Goal: Contribute content: Add original content to the website for others to see

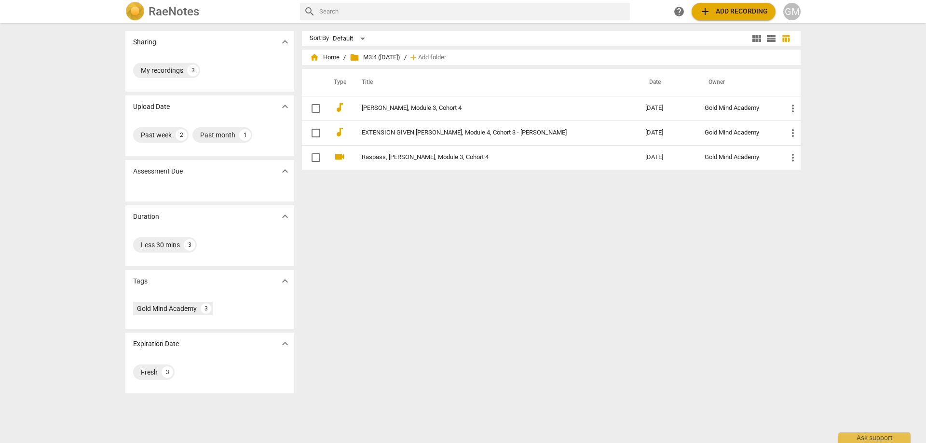
click at [354, 254] on div "Sort By Default view_module view_list table_chart home Home / folder M3:4 ([DAT…" at bounding box center [555, 233] width 506 height 405
click at [723, 12] on span "add Add recording" at bounding box center [733, 12] width 68 height 12
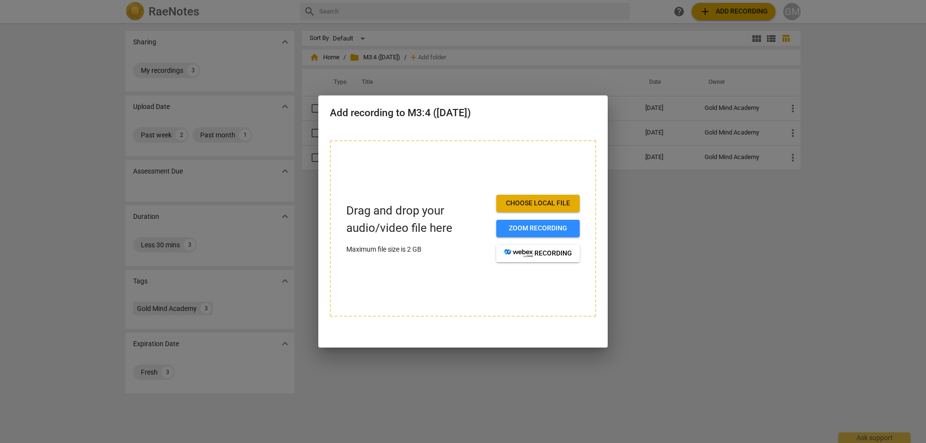
click at [547, 205] on span "Choose local file" at bounding box center [538, 204] width 68 height 10
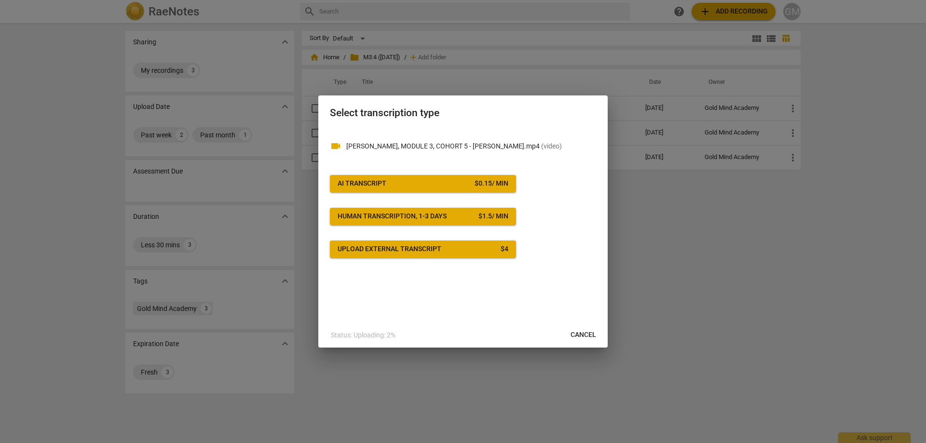
click at [485, 174] on div "videocam [PERSON_NAME], MODULE 3, COHORT 5 - [PERSON_NAME].mp4 ( video ) AI Tra…" at bounding box center [463, 193] width 266 height 129
click at [486, 178] on button "AI Transcript $ 0.15 / min" at bounding box center [423, 183] width 186 height 17
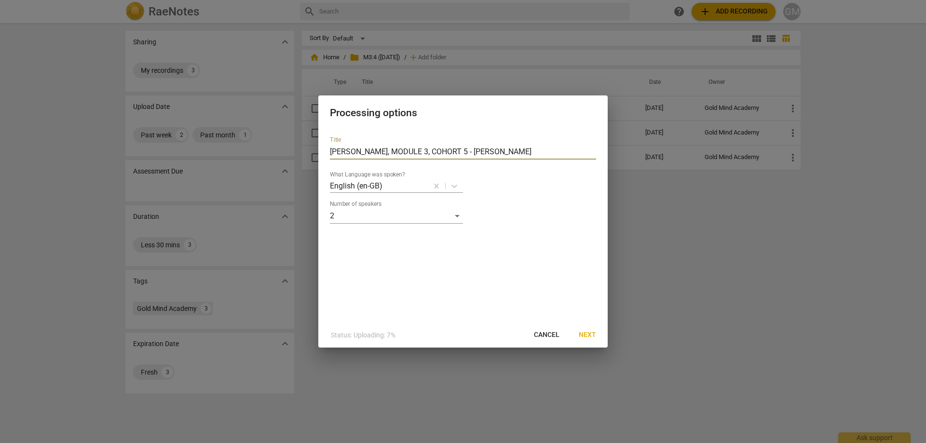
drag, startPoint x: 569, startPoint y: 149, endPoint x: 480, endPoint y: 150, distance: 88.3
click at [480, 150] on input "[PERSON_NAME], MODULE 3, COHORT 5 - [PERSON_NAME]" at bounding box center [463, 151] width 266 height 15
type input "[PERSON_NAME], MODULE 3, COHORT 5"
click at [592, 338] on span "Next" at bounding box center [587, 335] width 17 height 10
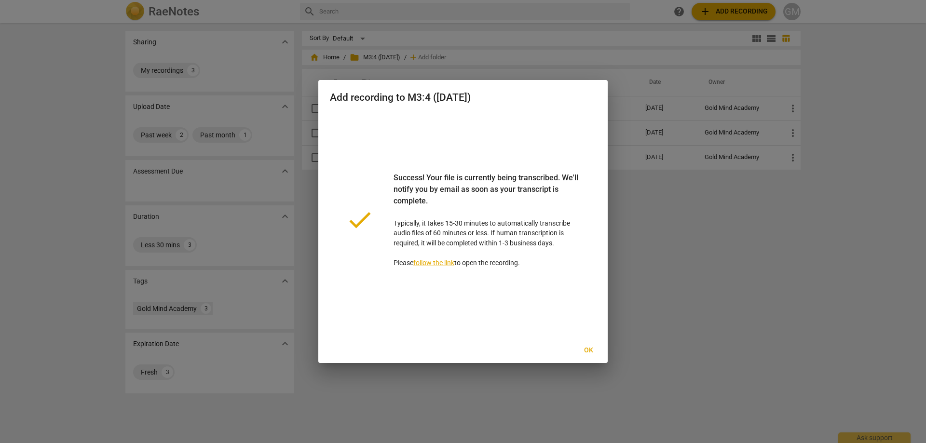
click at [580, 346] on button "Ok" at bounding box center [588, 350] width 31 height 17
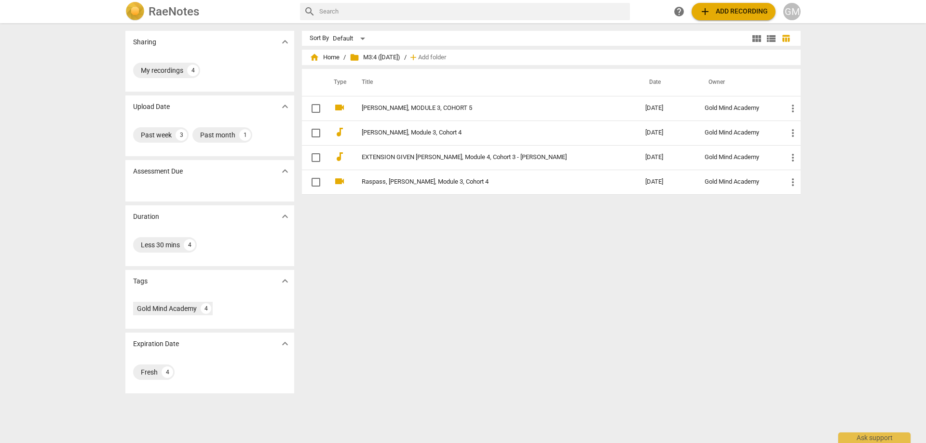
click at [792, 232] on div "Sort By Default view_module view_list table_chart home Home / folder M3:4 ([DAT…" at bounding box center [555, 233] width 506 height 405
click at [708, 230] on div "Sort By Default view_module view_list table_chart home Home / folder M3:4 ([DAT…" at bounding box center [555, 233] width 506 height 405
click at [719, 23] on div "RaeNotes search help add Add recording GM" at bounding box center [463, 11] width 926 height 23
click at [720, 18] on button "add Add recording" at bounding box center [734, 11] width 84 height 17
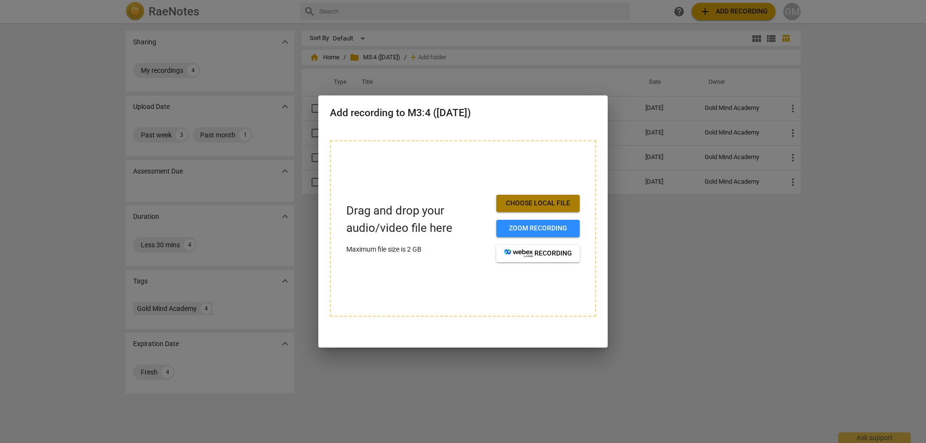
click at [538, 208] on span "Choose local file" at bounding box center [538, 204] width 68 height 10
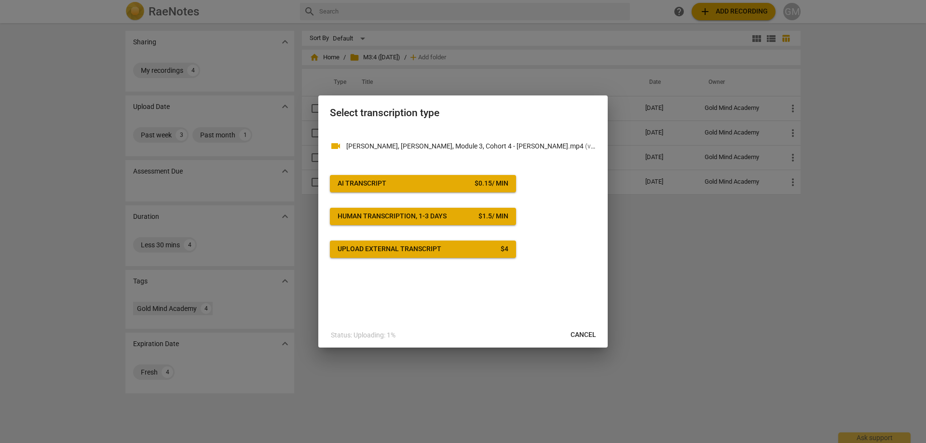
click at [428, 186] on span "AI Transcript $ 0.15 / min" at bounding box center [423, 184] width 171 height 10
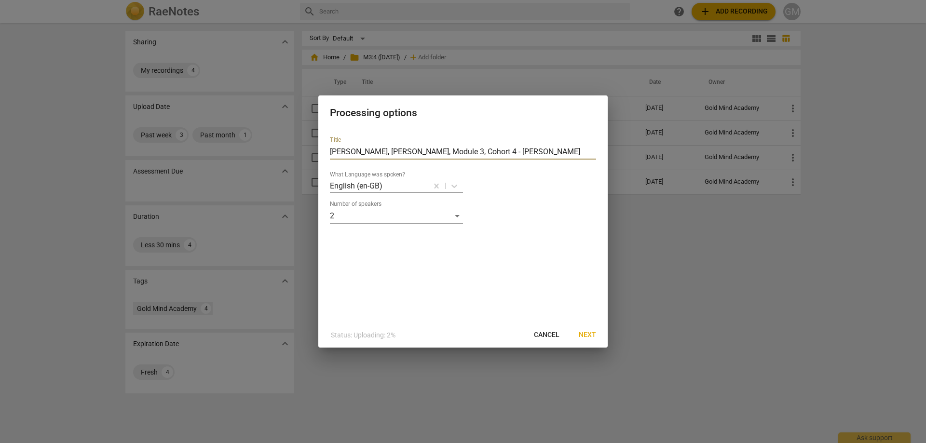
drag, startPoint x: 544, startPoint y: 149, endPoint x: 453, endPoint y: 150, distance: 91.1
click at [453, 150] on input "[PERSON_NAME], [PERSON_NAME], Module 3, Cohort 4 - [PERSON_NAME]" at bounding box center [463, 151] width 266 height 15
type input "[PERSON_NAME], Module 3, Cohort 4"
click at [585, 338] on span "Next" at bounding box center [587, 335] width 17 height 10
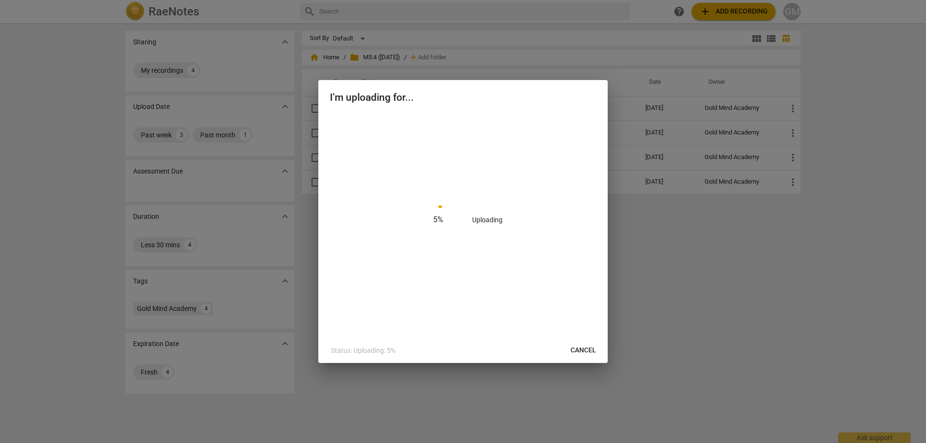
drag, startPoint x: 451, startPoint y: 101, endPoint x: 489, endPoint y: 111, distance: 38.6
click at [489, 110] on div "I'm uploading for..." at bounding box center [462, 96] width 289 height 33
click at [537, 192] on div "62 % Uploading" at bounding box center [463, 219] width 266 height 213
click at [544, 220] on div "62 % Uploading" at bounding box center [463, 219] width 266 height 213
click at [553, 205] on div "62 % Uploading" at bounding box center [463, 219] width 266 height 213
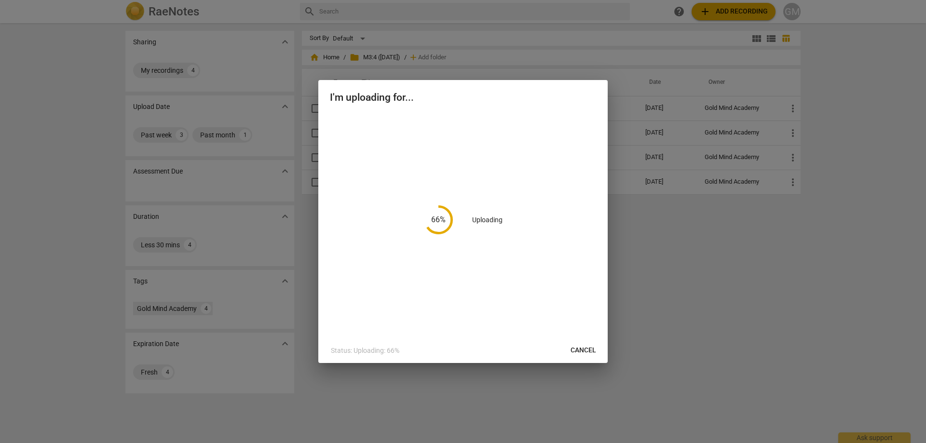
click at [485, 191] on div "66 % Uploading" at bounding box center [463, 219] width 266 height 213
click at [476, 179] on div "66 % Uploading" at bounding box center [463, 219] width 266 height 213
click at [507, 195] on div "69 % Uploading" at bounding box center [463, 219] width 266 height 213
click at [461, 177] on div "69 % Uploading" at bounding box center [463, 219] width 266 height 213
click at [520, 160] on div "88 % Uploading" at bounding box center [463, 219] width 266 height 213
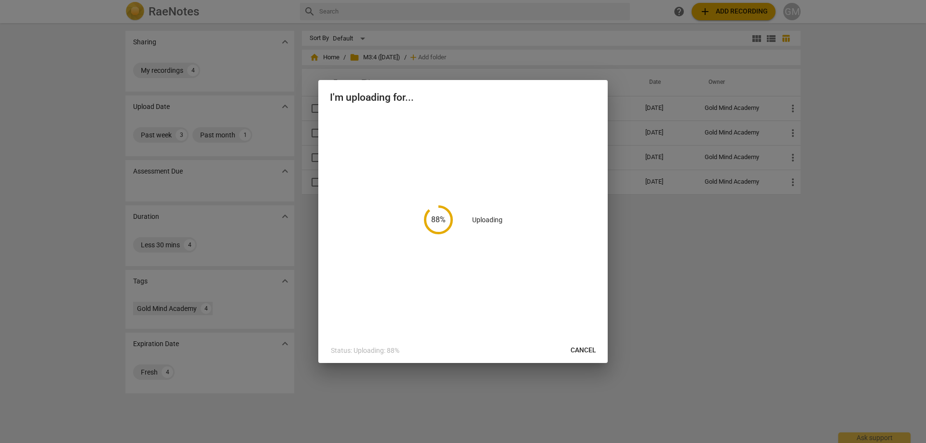
click at [497, 151] on div "88 % Uploading" at bounding box center [463, 219] width 266 height 213
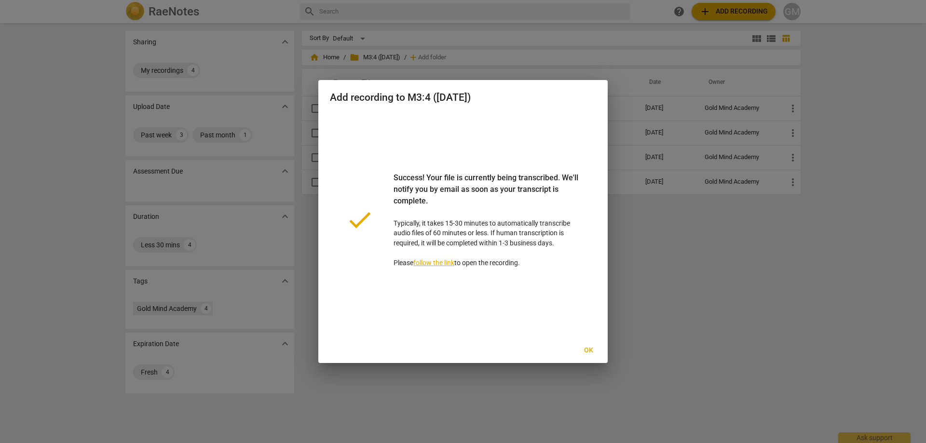
click at [584, 352] on span "Ok" at bounding box center [588, 351] width 15 height 10
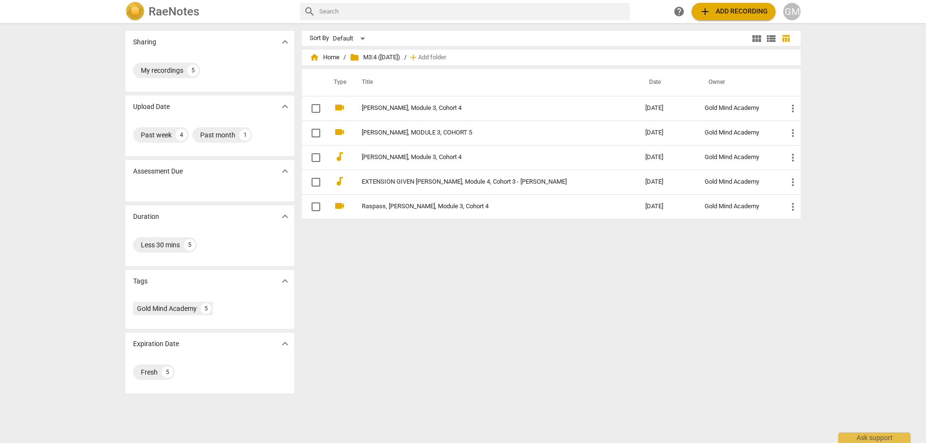
click at [530, 355] on div "Sort By Default view_module view_list table_chart home Home / folder M3:4 ([DAT…" at bounding box center [555, 233] width 506 height 405
click at [523, 344] on div "Sort By Default view_module view_list table_chart home Home / folder M3:4 ([DAT…" at bounding box center [555, 233] width 506 height 405
click at [549, 357] on div "Sort By Default view_module view_list table_chart home Home / folder M3:4 ([DAT…" at bounding box center [555, 233] width 506 height 405
click at [543, 350] on div "Sort By Default view_module view_list table_chart home Home / folder M3:4 ([DAT…" at bounding box center [555, 233] width 506 height 405
click at [554, 363] on div "Sort By Default view_module view_list table_chart home Home / folder M3:4 ([DAT…" at bounding box center [555, 233] width 506 height 405
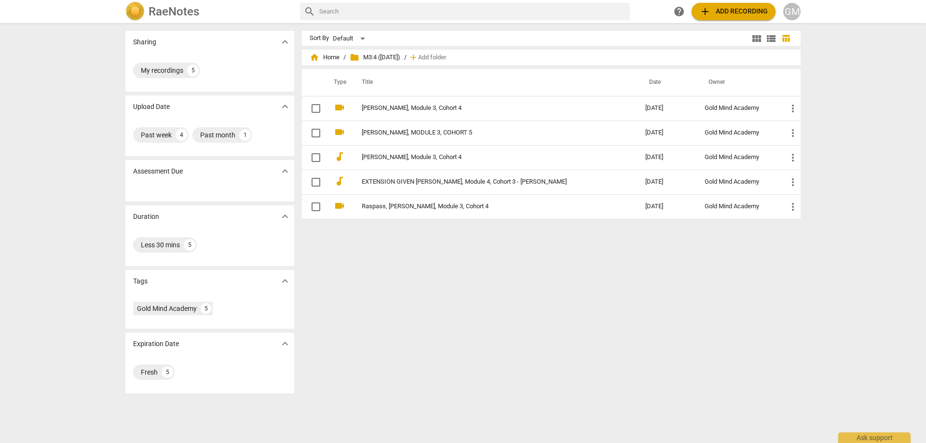
drag, startPoint x: 546, startPoint y: 357, endPoint x: 539, endPoint y: 356, distance: 6.8
click at [546, 356] on div "Sort By Default view_module view_list table_chart home Home / folder M3:4 ([DAT…" at bounding box center [555, 233] width 506 height 405
click at [575, 341] on div "Sort By Default view_module view_list table_chart home Home / folder M3:4 ([DAT…" at bounding box center [555, 233] width 506 height 405
click at [564, 338] on div "Sort By Default view_module view_list table_chart home Home / folder M3:4 ([DAT…" at bounding box center [555, 233] width 506 height 405
click at [575, 346] on div "Sort By Default view_module view_list table_chart home Home / folder M3:4 ([DAT…" at bounding box center [555, 233] width 506 height 405
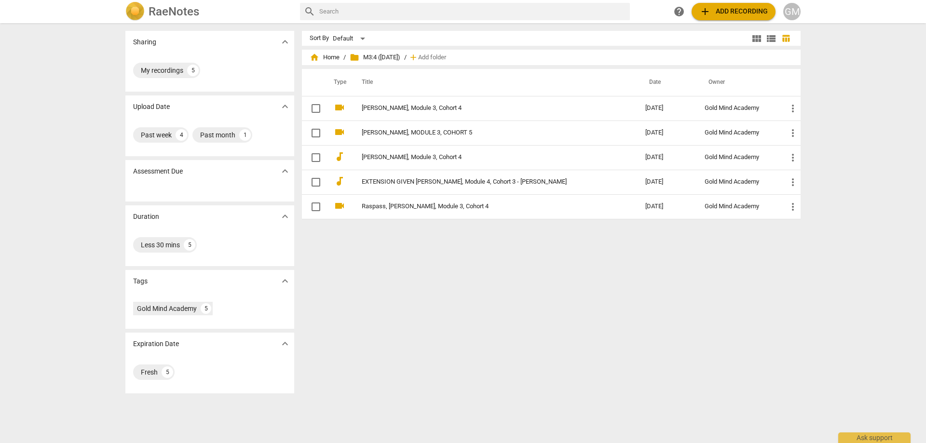
click at [571, 341] on div "Sort By Default view_module view_list table_chart home Home / folder M3:4 ([DAT…" at bounding box center [555, 233] width 506 height 405
click at [722, 9] on span "add Add recording" at bounding box center [733, 12] width 68 height 12
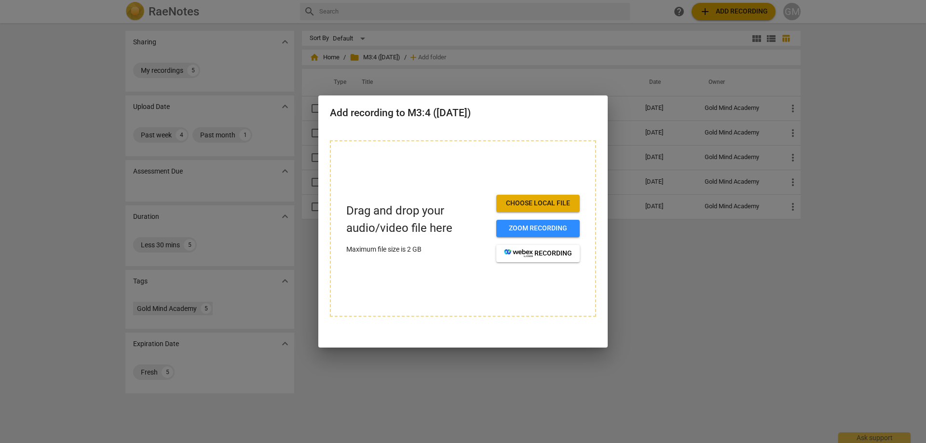
click at [800, 321] on div at bounding box center [463, 221] width 926 height 443
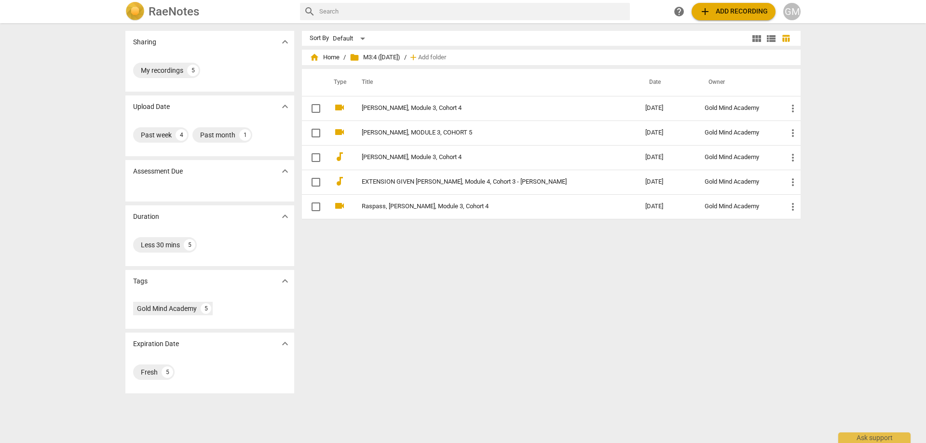
click at [728, 330] on div "Sort By Default view_module view_list table_chart home Home / folder M3:4 ([DAT…" at bounding box center [555, 233] width 506 height 405
click at [626, 357] on div "Sort By Default view_module view_list table_chart home Home / folder M3:4 ([DAT…" at bounding box center [555, 233] width 506 height 405
click at [566, 336] on div "Sort By Default view_module view_list table_chart home Home / folder M3:4 ([DAT…" at bounding box center [555, 233] width 506 height 405
click at [601, 340] on div "Sort By Default view_module view_list table_chart home Home / folder M3:4 ([DAT…" at bounding box center [555, 233] width 506 height 405
click at [594, 335] on div "Sort By Default view_module view_list table_chart home Home / folder M3:4 ([DAT…" at bounding box center [555, 233] width 506 height 405
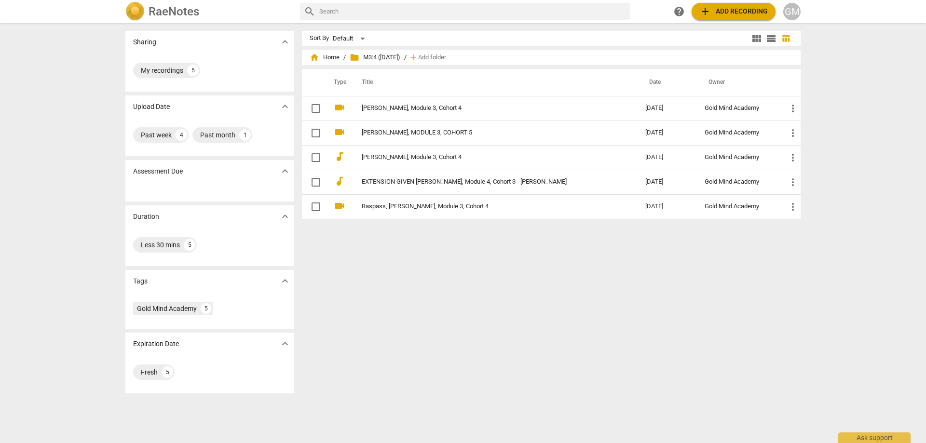
click at [657, 342] on div "Sort By Default view_module view_list table_chart home Home / folder M3:4 ([DAT…" at bounding box center [555, 233] width 506 height 405
click at [642, 333] on div "Sort By Default view_module view_list table_chart home Home / folder M3:4 ([DAT…" at bounding box center [555, 233] width 506 height 405
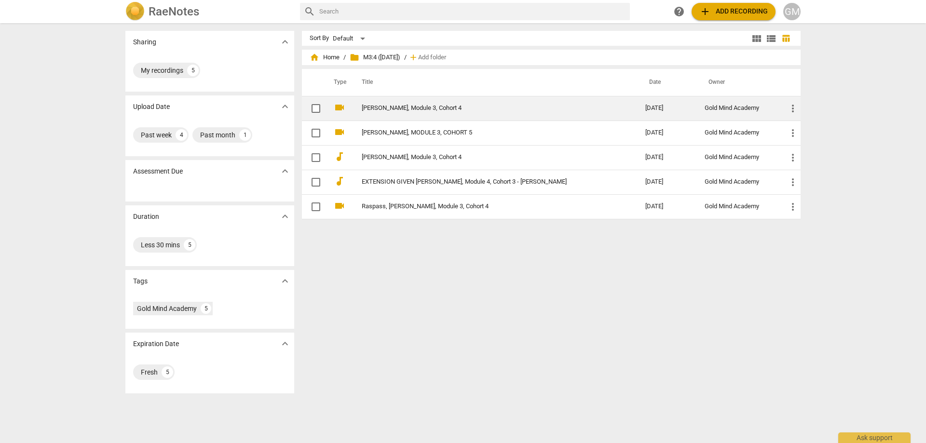
click at [444, 110] on link "[PERSON_NAME], Module 3, Cohort 4" at bounding box center [486, 108] width 249 height 7
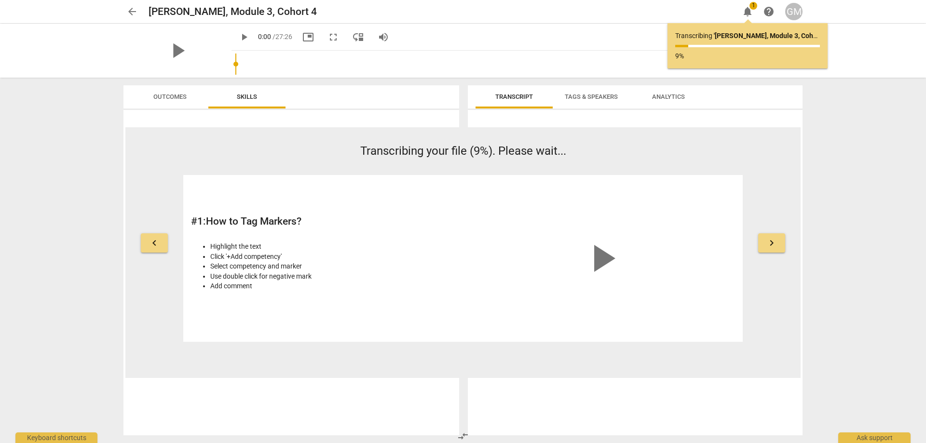
click at [129, 7] on span "arrow_back" at bounding box center [132, 12] width 12 height 12
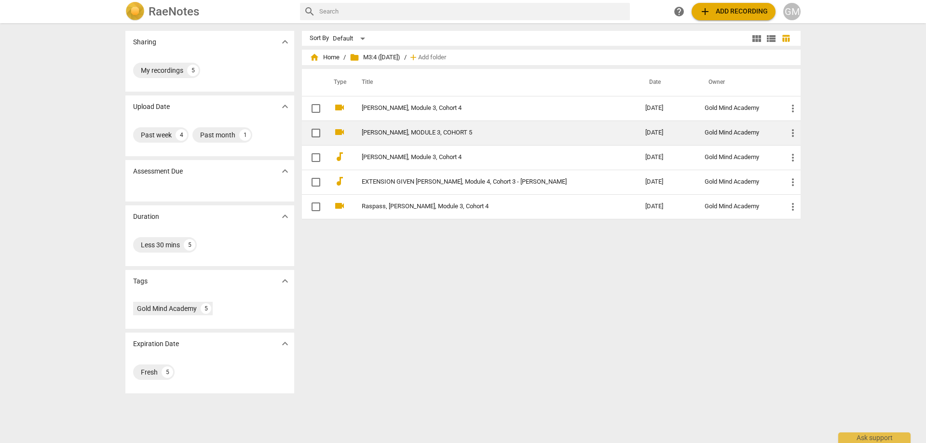
click at [540, 136] on link "[PERSON_NAME], MODULE 3, COHORT 5" at bounding box center [486, 132] width 249 height 7
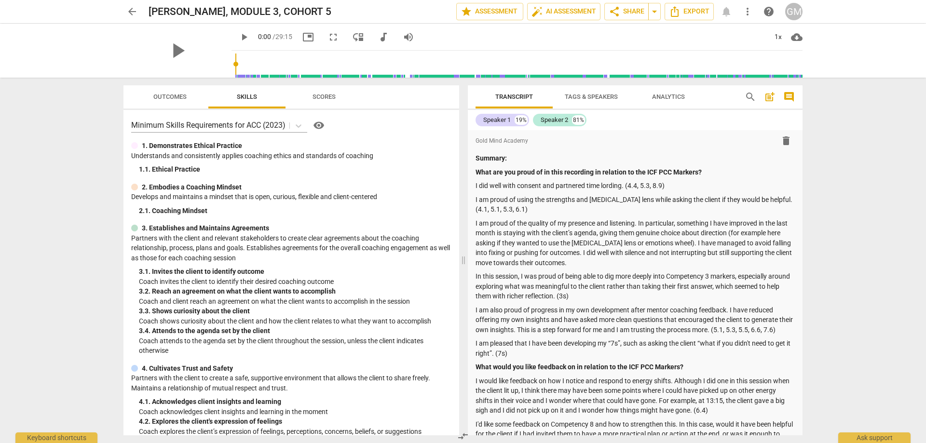
click at [127, 8] on span "arrow_back" at bounding box center [132, 12] width 12 height 12
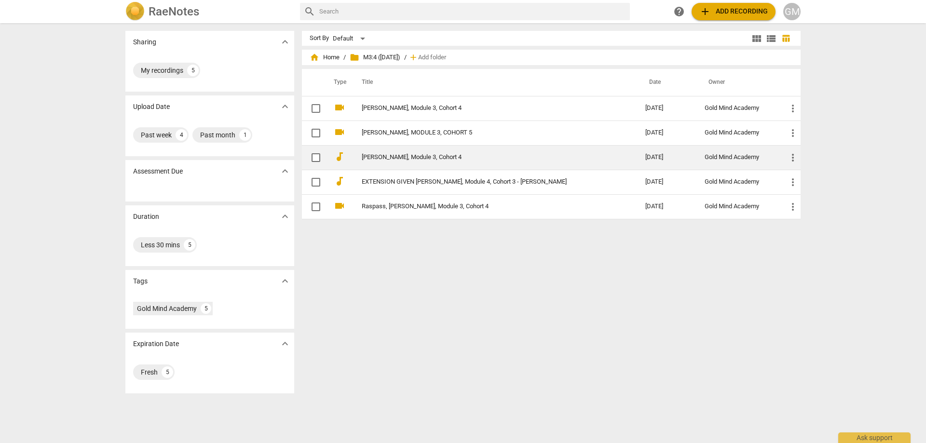
click at [486, 162] on td "[PERSON_NAME], Module 3, Cohort 4" at bounding box center [493, 157] width 287 height 25
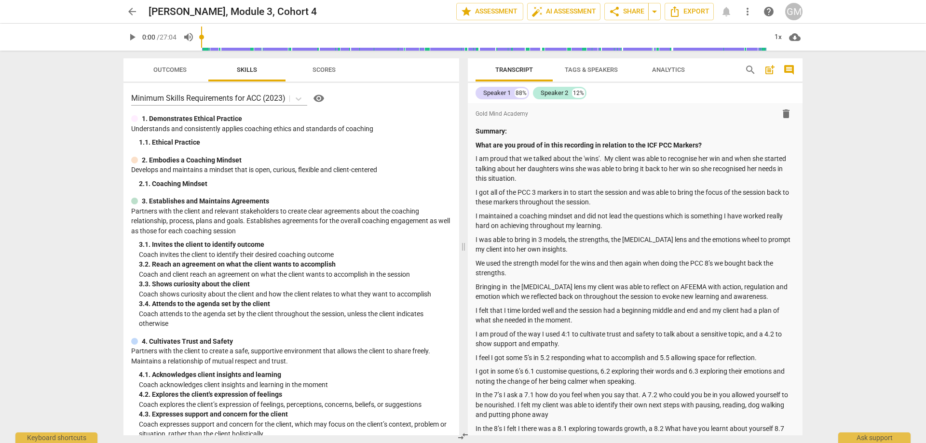
click at [128, 12] on span "arrow_back" at bounding box center [132, 12] width 12 height 12
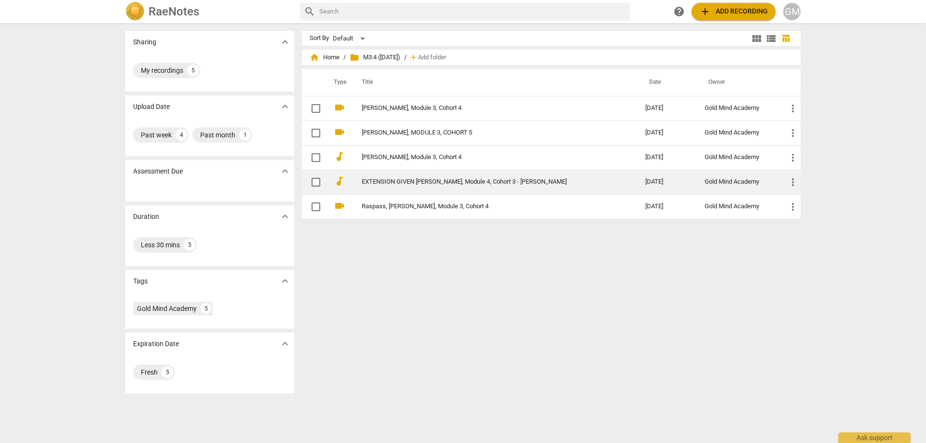
click at [469, 180] on link "EXTENSION GIVEN [PERSON_NAME], Module 4, Cohort 3 - [PERSON_NAME]" at bounding box center [486, 181] width 249 height 7
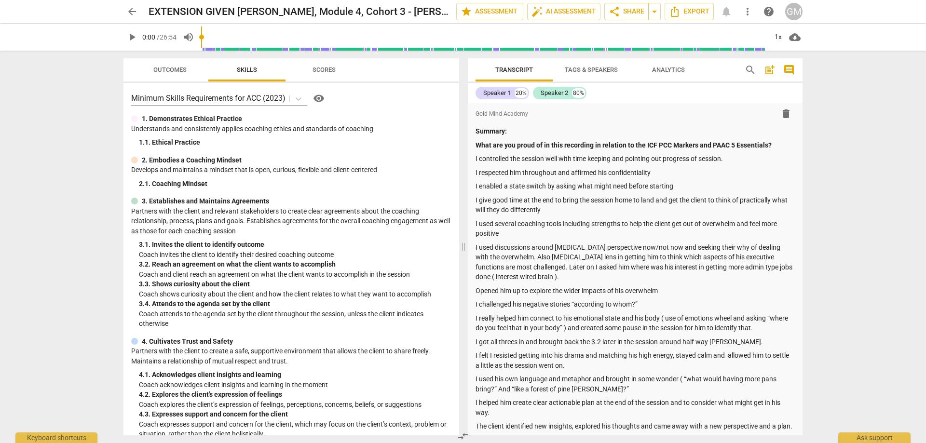
click at [126, 14] on span "arrow_back" at bounding box center [132, 12] width 12 height 12
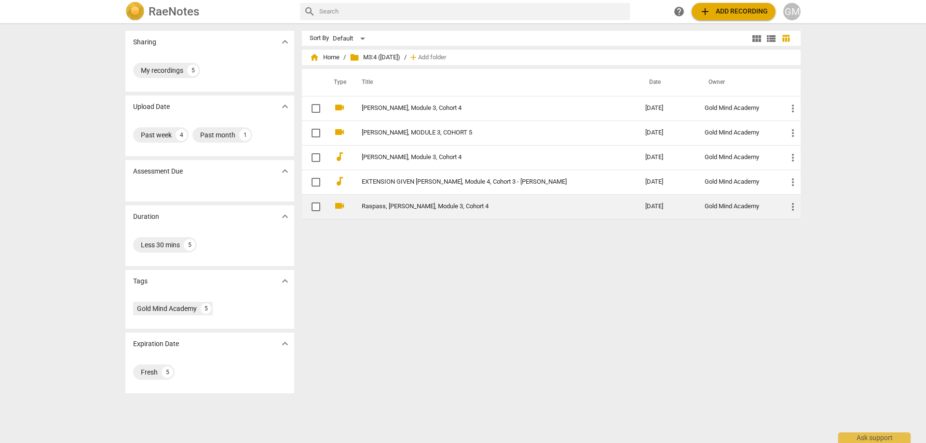
click at [459, 207] on link "Raspass, [PERSON_NAME], Module 3, Cohort 4" at bounding box center [486, 206] width 249 height 7
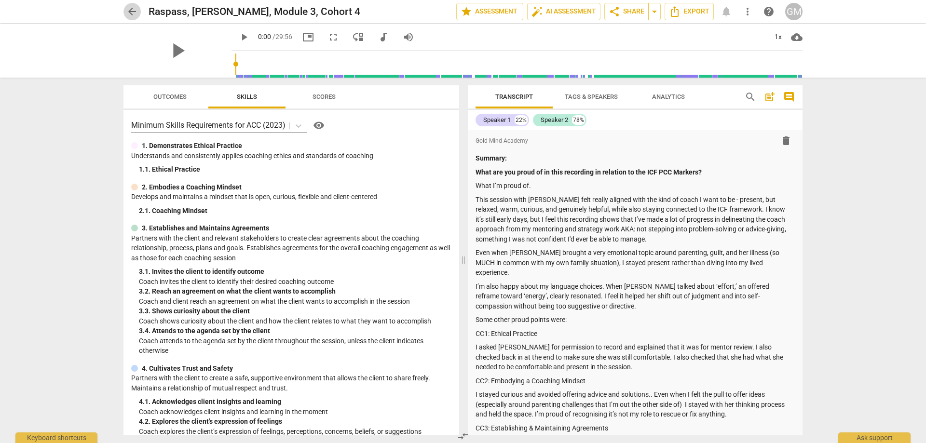
click at [129, 12] on span "arrow_back" at bounding box center [132, 12] width 12 height 12
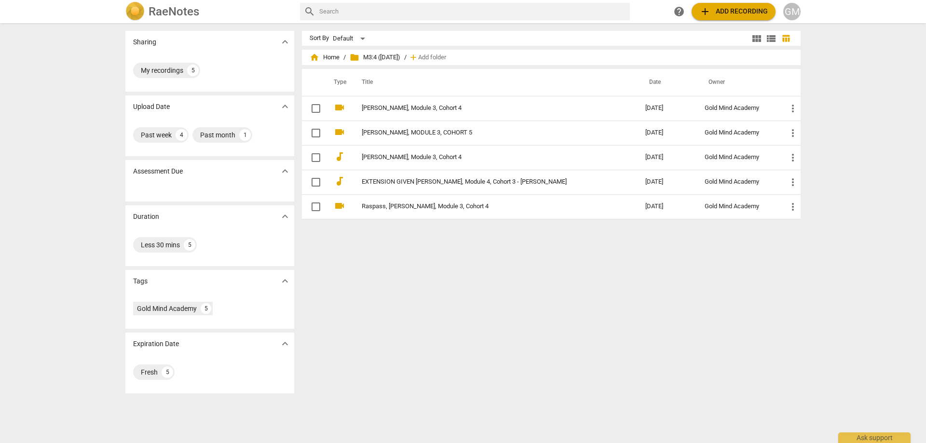
click at [73, 143] on div "Sharing expand_more My recordings 5 Upload Date expand_more Past week 4 Past mo…" at bounding box center [463, 233] width 926 height 419
click at [71, 136] on div "Sharing expand_more My recordings 5 Upload Date expand_more Past week 4 Past mo…" at bounding box center [463, 233] width 926 height 419
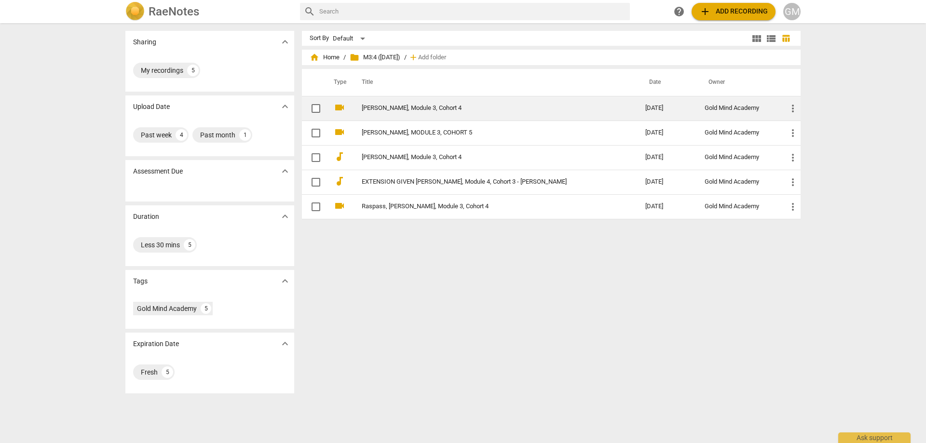
click at [479, 108] on link "[PERSON_NAME], Module 3, Cohort 4" at bounding box center [486, 108] width 249 height 7
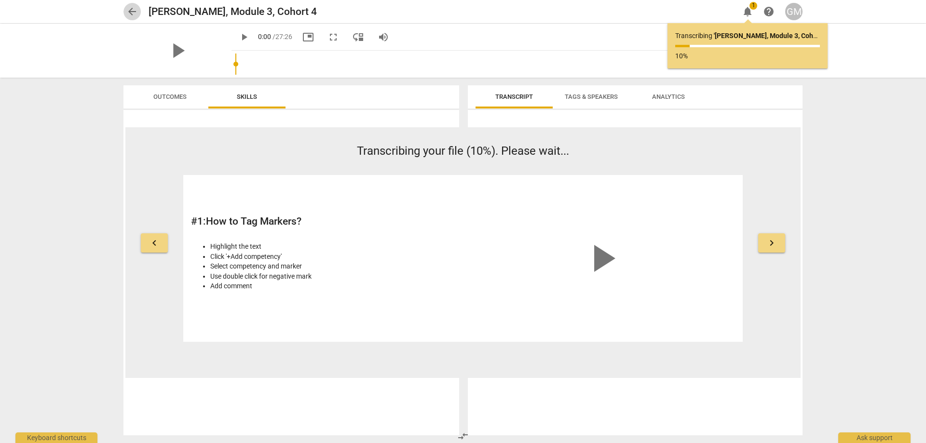
click at [127, 14] on span "arrow_back" at bounding box center [132, 12] width 12 height 12
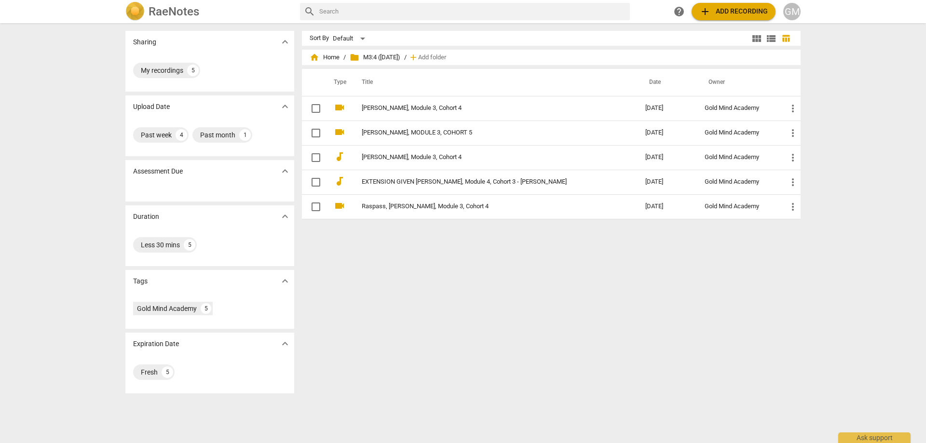
click at [38, 176] on div "Sharing expand_more My recordings 5 Upload Date expand_more Past week 4 Past mo…" at bounding box center [463, 233] width 926 height 419
click at [48, 165] on div "Sharing expand_more My recordings 5 Upload Date expand_more Past week 4 Past mo…" at bounding box center [463, 233] width 926 height 419
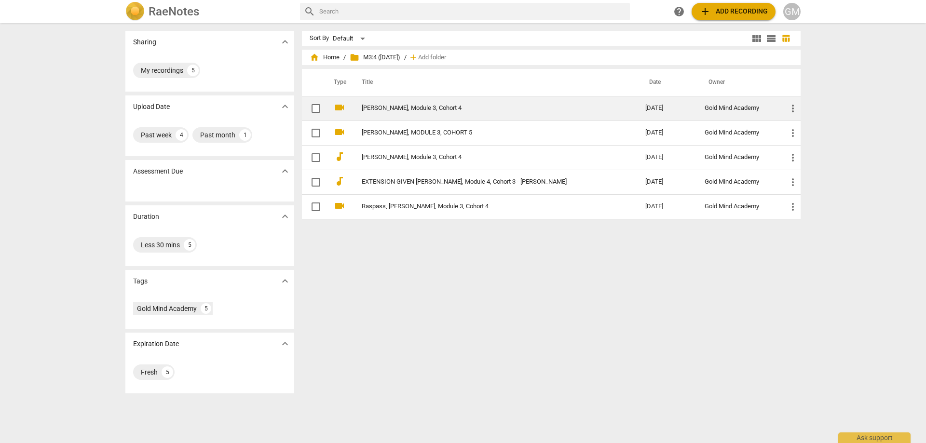
click at [430, 111] on link "[PERSON_NAME], Module 3, Cohort 4" at bounding box center [486, 108] width 249 height 7
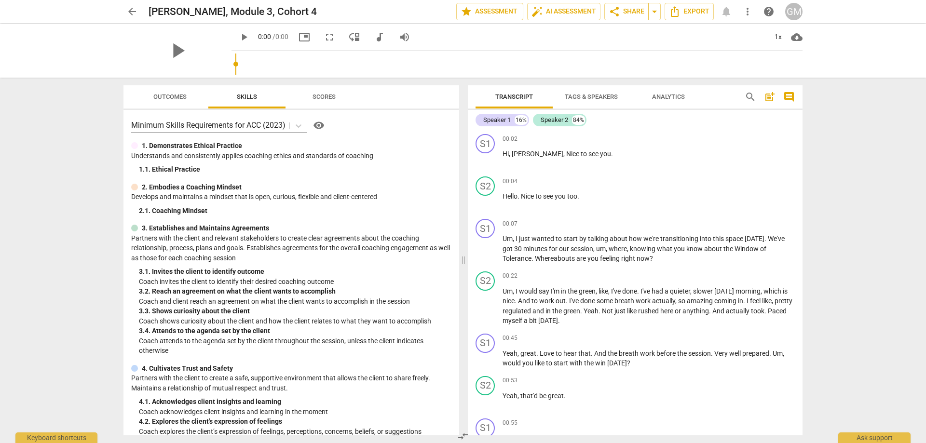
click at [767, 91] on span "post_add" at bounding box center [770, 97] width 12 height 12
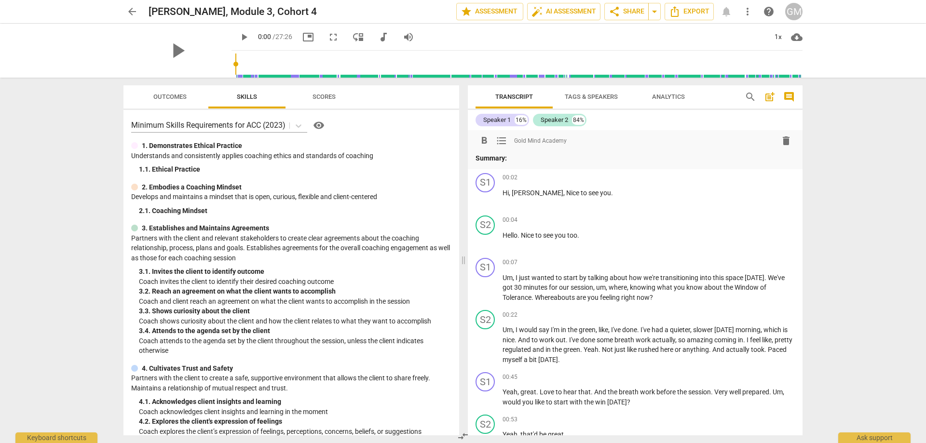
click at [540, 162] on p "Summary:" at bounding box center [634, 158] width 319 height 10
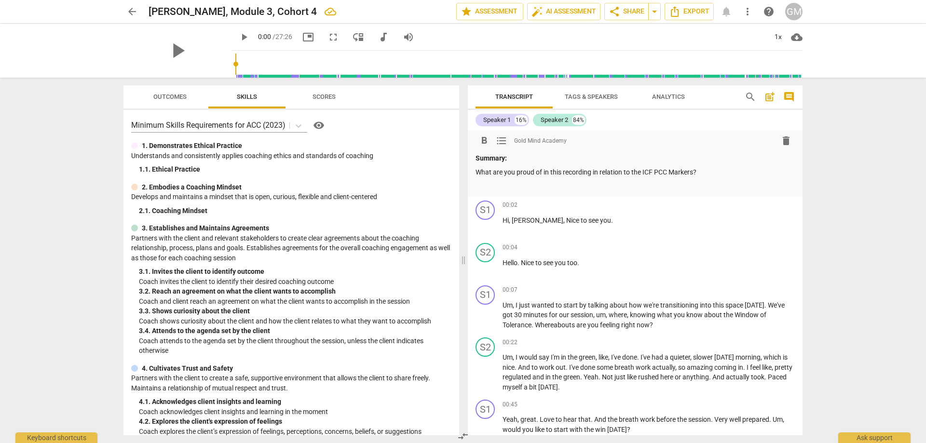
click at [517, 185] on p at bounding box center [634, 186] width 319 height 10
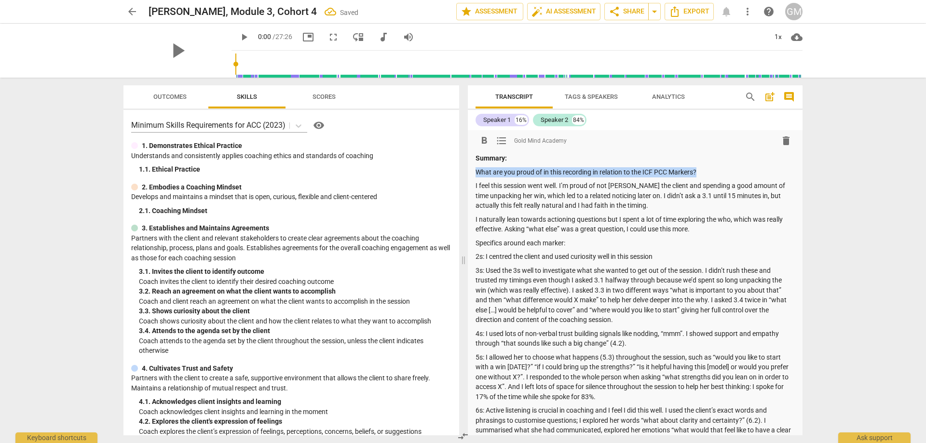
drag, startPoint x: 702, startPoint y: 171, endPoint x: 477, endPoint y: 169, distance: 224.2
click at [477, 169] on p "What are you proud of in this recording in relation to the ICF PCC Markers?" at bounding box center [634, 172] width 319 height 10
click at [487, 143] on span "format_bold" at bounding box center [484, 141] width 12 height 12
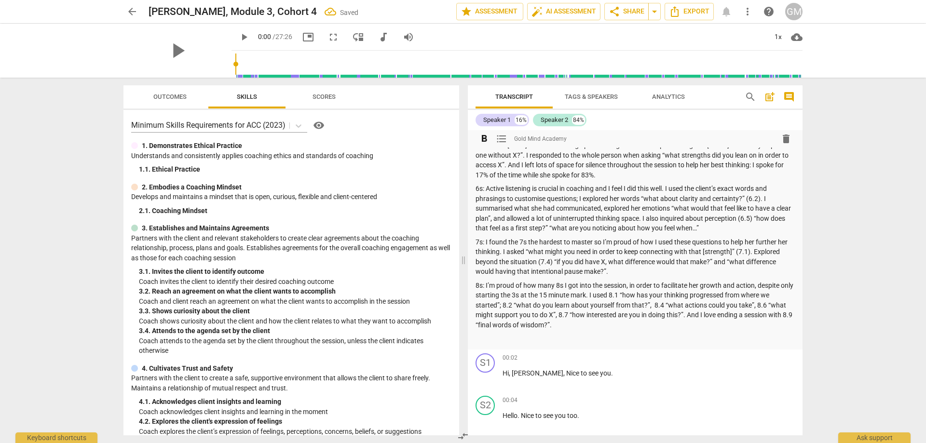
scroll to position [241, 0]
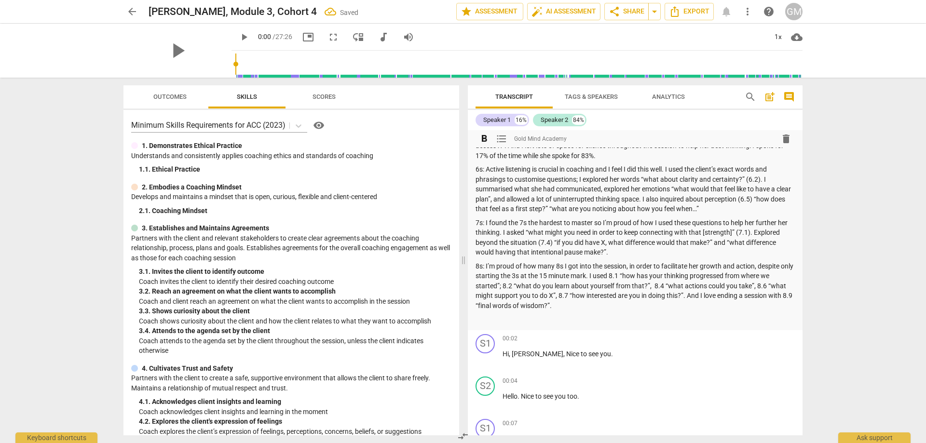
click at [505, 314] on p at bounding box center [634, 319] width 319 height 10
click at [503, 314] on div "Summary: What are you proud of in this recording in relation to the ICF PCC Mar…" at bounding box center [634, 118] width 319 height 412
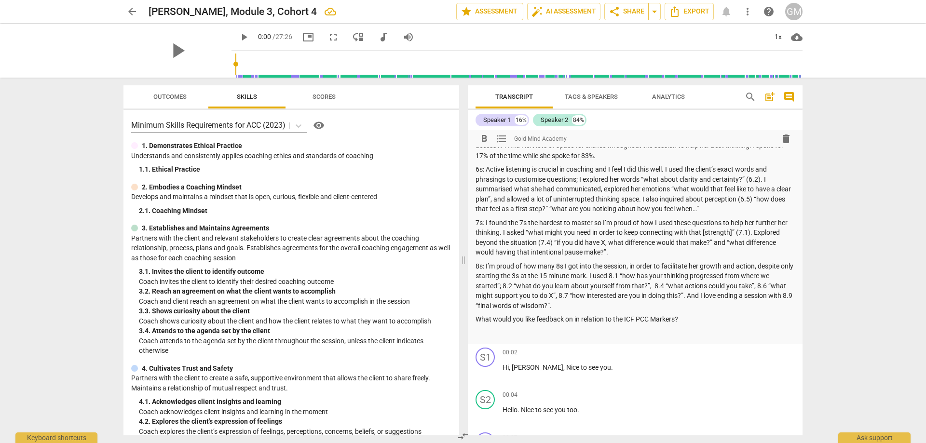
click at [497, 334] on p at bounding box center [634, 333] width 319 height 10
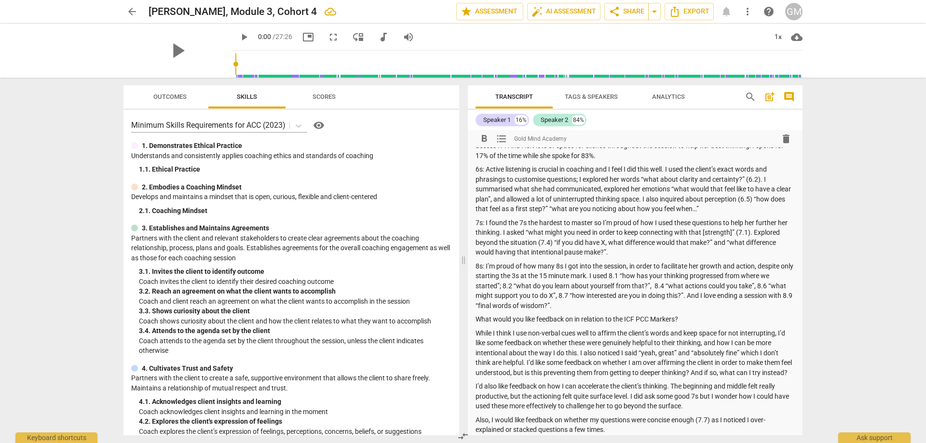
scroll to position [252, 0]
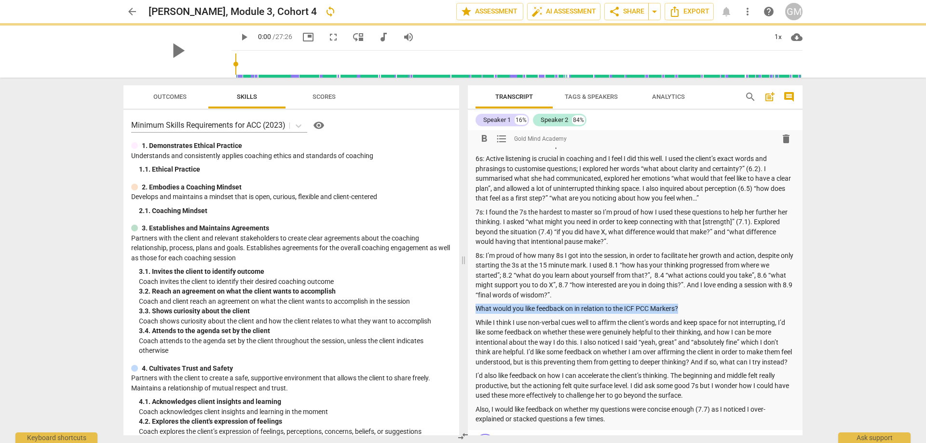
drag, startPoint x: 696, startPoint y: 308, endPoint x: 476, endPoint y: 306, distance: 219.9
click at [476, 306] on p "What would you like feedback on in relation to the ICF PCC Markers?" at bounding box center [634, 309] width 319 height 10
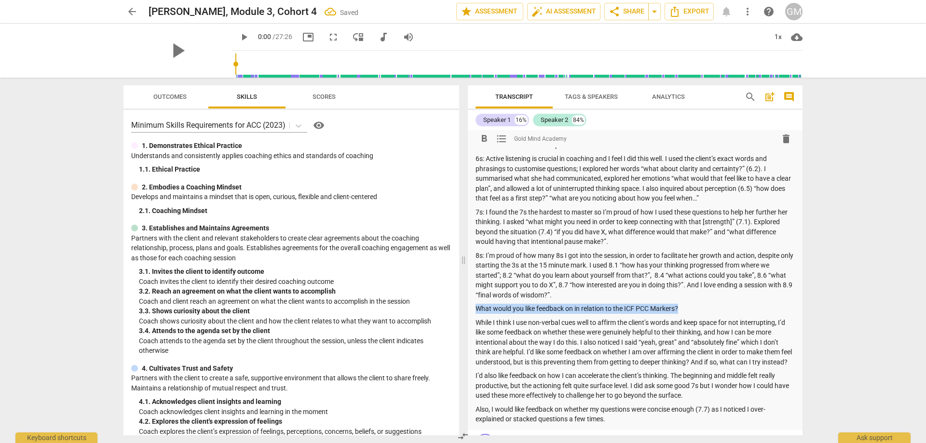
click at [489, 143] on span "format_bold" at bounding box center [484, 139] width 12 height 12
click at [617, 289] on p "8s: I’m proud of how many 8s I got into the session, in order to facilitate her…" at bounding box center [634, 276] width 319 height 50
click at [67, 197] on div "arrow_back [PERSON_NAME], Module 3, Cohort 4 Saved edit star Assessment auto_fi…" at bounding box center [463, 221] width 926 height 443
click at [133, 10] on span "arrow_back" at bounding box center [132, 12] width 12 height 12
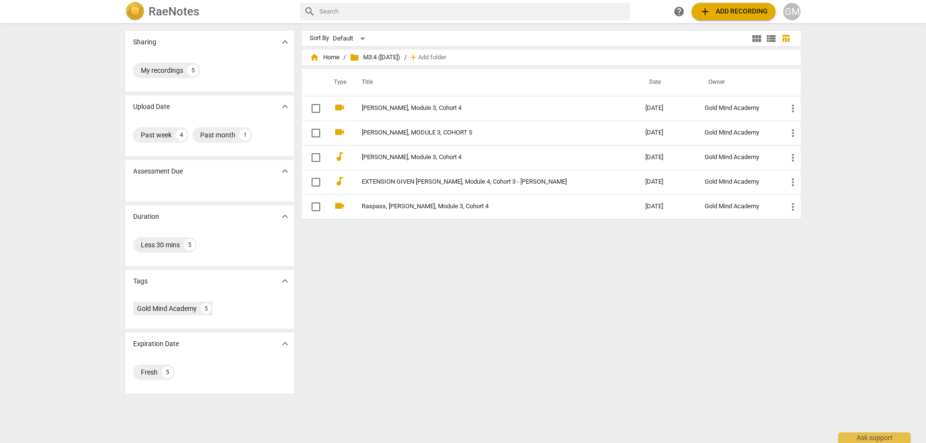
click at [523, 316] on div "Sort By Default view_module view_list table_chart home Home / folder M3:4 ([DAT…" at bounding box center [555, 233] width 506 height 405
click at [518, 313] on div "Sort By Default view_module view_list table_chart home Home / folder M3:4 ([DAT…" at bounding box center [555, 233] width 506 height 405
click at [531, 261] on div "Sort By Default view_module view_list table_chart home Home / folder M3:4 ([DAT…" at bounding box center [555, 233] width 506 height 405
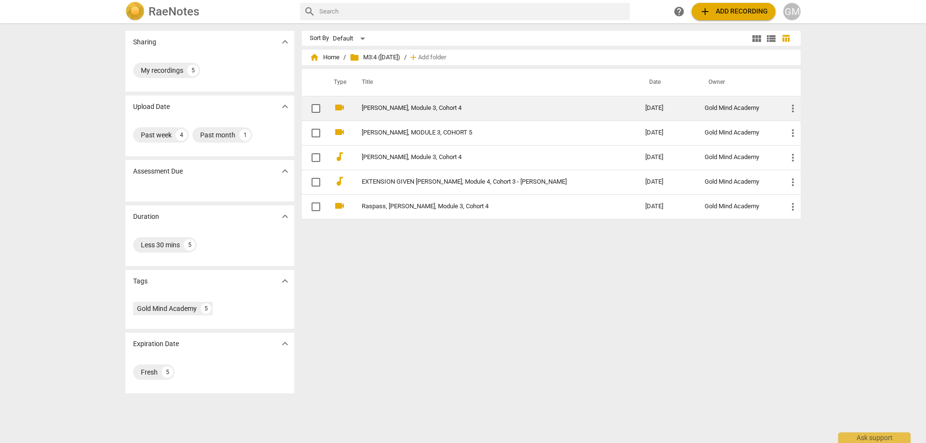
click at [428, 107] on link "[PERSON_NAME], Module 3, Cohort 4" at bounding box center [486, 108] width 249 height 7
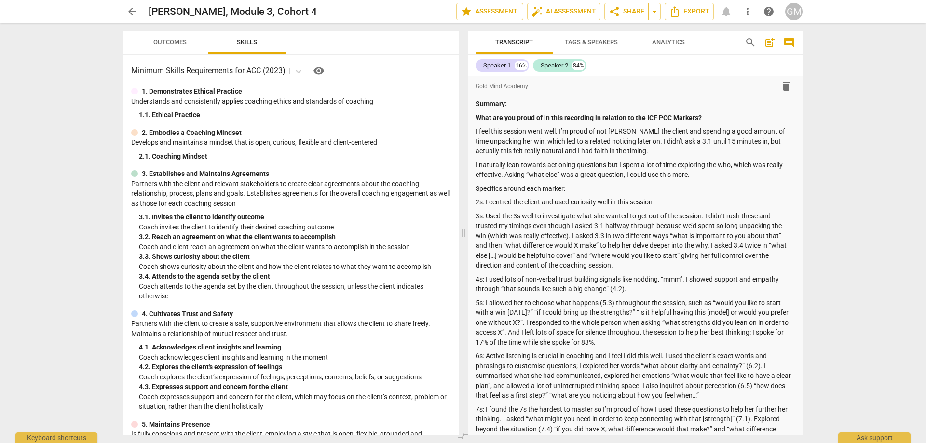
click at [67, 142] on div "arrow_back [PERSON_NAME], [PERSON_NAME], Module 3, Cohort 4 edit star Assessmen…" at bounding box center [463, 221] width 926 height 443
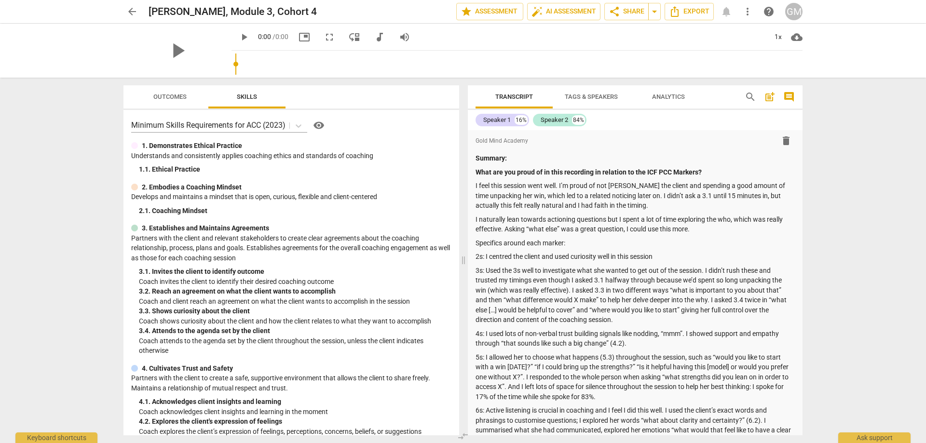
click at [67, 136] on div "arrow_back [PERSON_NAME], Module 3, Cohort 4 edit star Assessment auto_fix_high…" at bounding box center [463, 221] width 926 height 443
click at [127, 10] on span "arrow_back" at bounding box center [132, 12] width 12 height 12
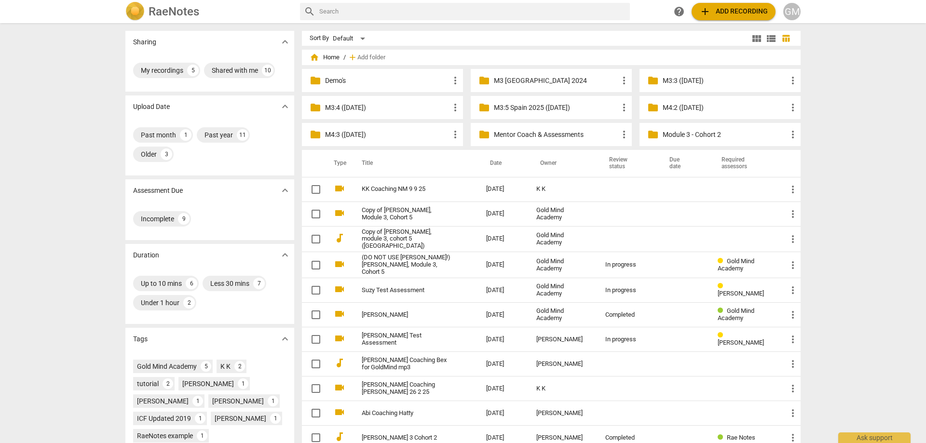
click at [370, 107] on p "M3:4 ([DATE])" at bounding box center [387, 108] width 124 height 10
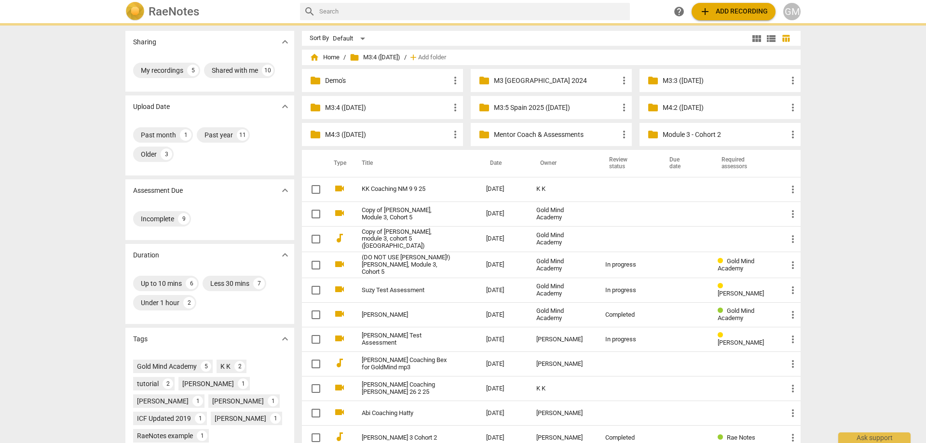
click at [370, 107] on p "M3:4 ([DATE])" at bounding box center [387, 108] width 124 height 10
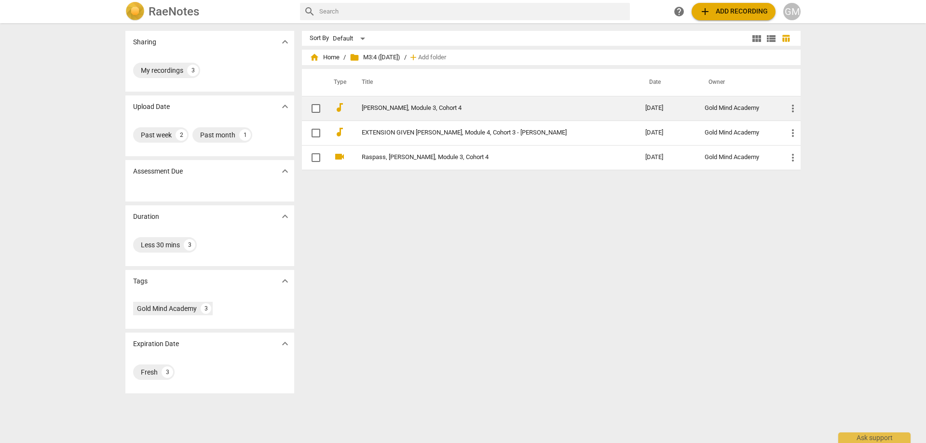
click at [396, 108] on link "[PERSON_NAME], Module 3, Cohort 4" at bounding box center [486, 108] width 249 height 7
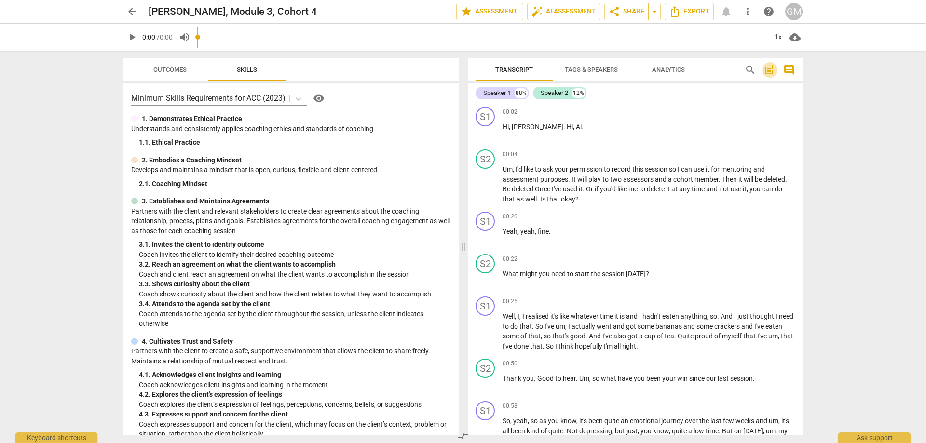
click at [769, 71] on span "post_add" at bounding box center [770, 70] width 12 height 12
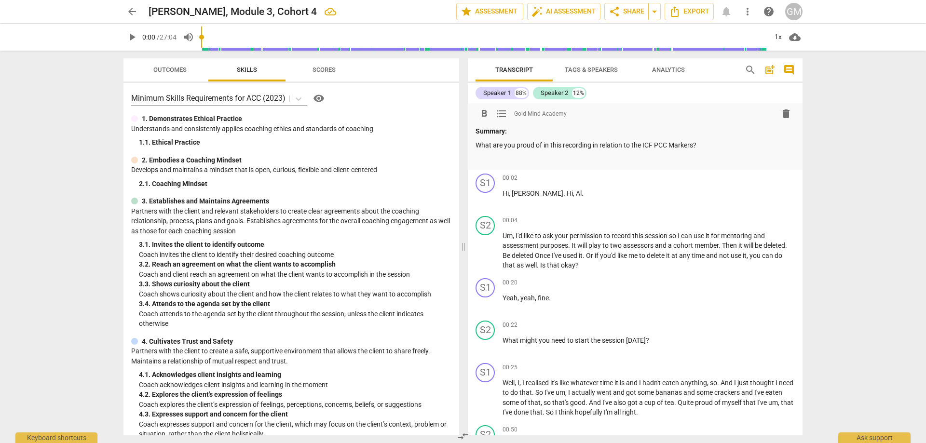
click at [499, 159] on p at bounding box center [634, 159] width 319 height 10
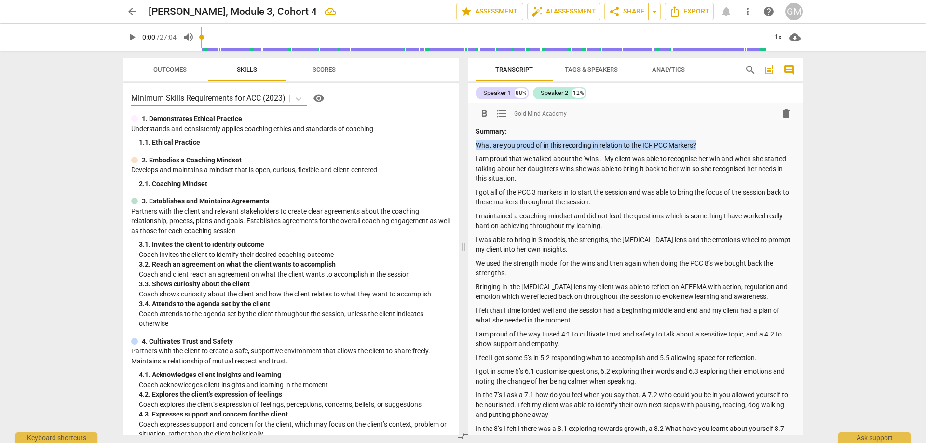
drag, startPoint x: 710, startPoint y: 142, endPoint x: 473, endPoint y: 142, distance: 237.3
click at [474, 142] on div "format_bold format_list_bulleted Gold Mind Academy delete Summary: What are you…" at bounding box center [635, 294] width 335 height 383
click at [484, 110] on span "format_bold" at bounding box center [484, 114] width 12 height 12
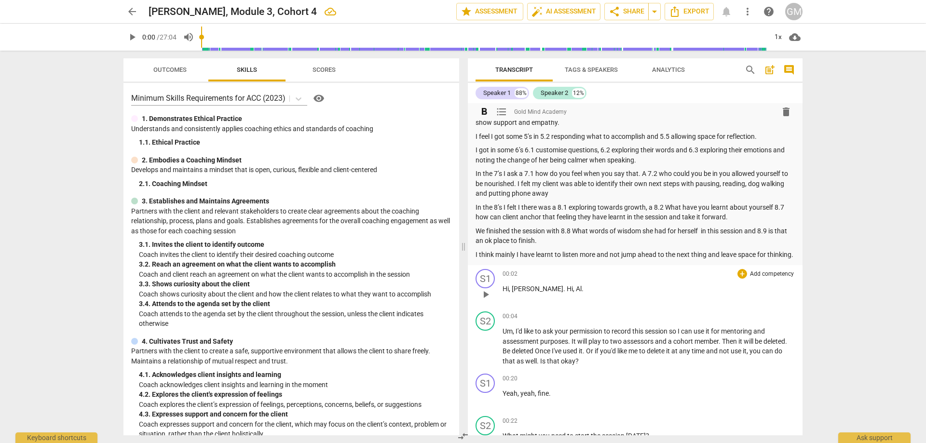
scroll to position [241, 0]
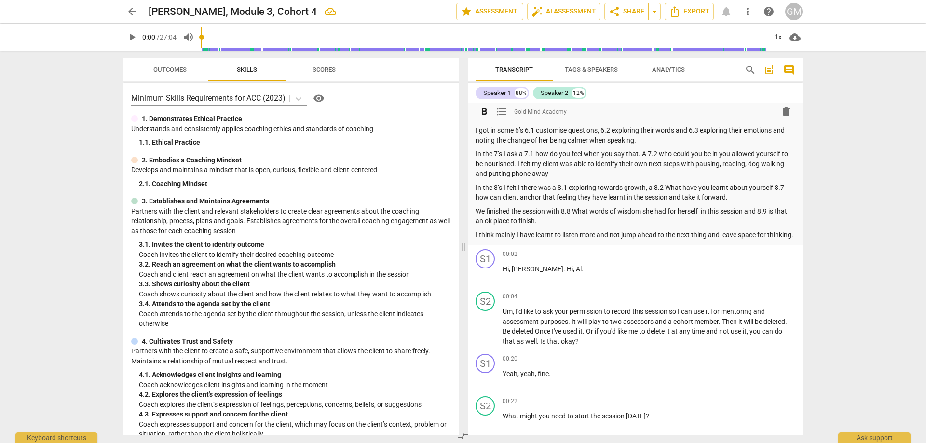
click at [525, 240] on p "I think mainly I have learnt to listen more and not jump ahead to the next thin…" at bounding box center [634, 235] width 319 height 10
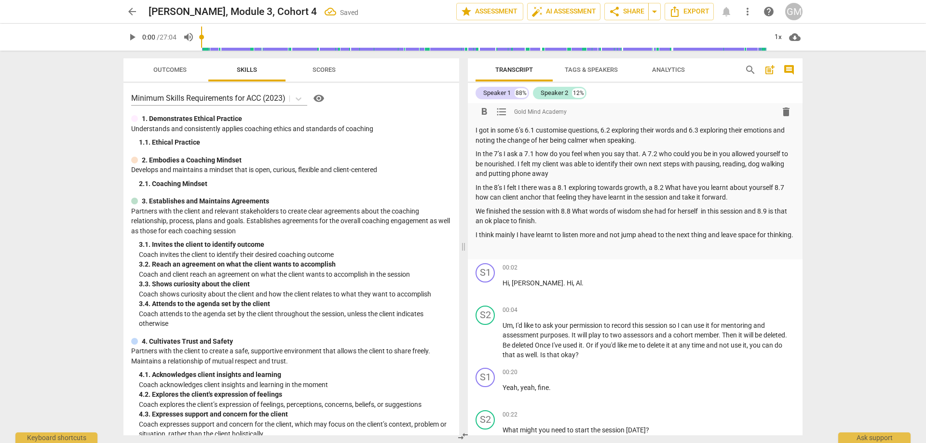
click at [500, 254] on p at bounding box center [634, 249] width 319 height 10
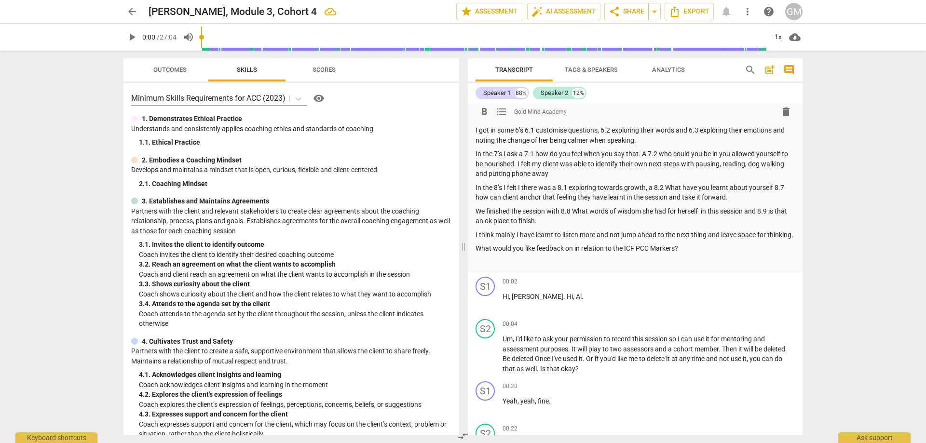
click at [576, 268] on p at bounding box center [634, 263] width 319 height 10
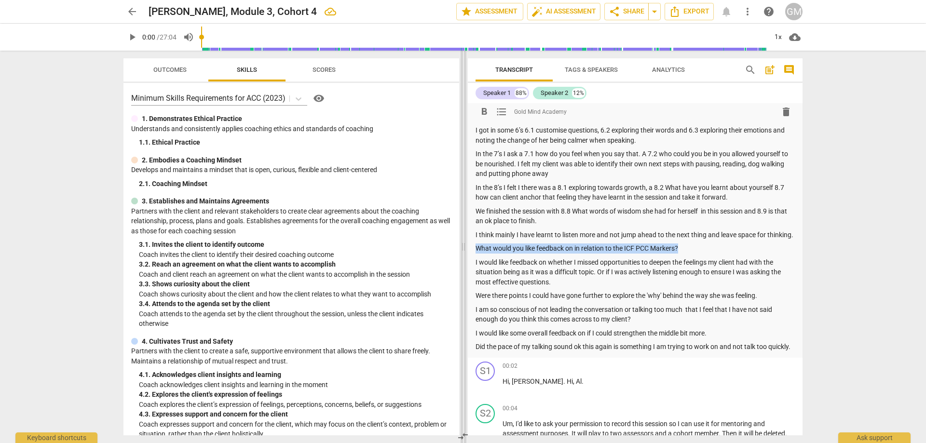
drag, startPoint x: 694, startPoint y: 260, endPoint x: 461, endPoint y: 258, distance: 233.4
click at [461, 258] on div "Outcomes Skills Scores Minimum Skills Requirements for ACC (2023) visibility 1.…" at bounding box center [463, 247] width 694 height 393
click at [484, 109] on span "format_bold" at bounding box center [484, 112] width 12 height 12
click at [617, 339] on p "I would like some overall feedback on if I could strengthen the middle bit more." at bounding box center [634, 333] width 319 height 10
click at [824, 278] on div "arrow_back Barton, Sarah, Module 3, Cohort 4 Saved edit star Assessment auto_fi…" at bounding box center [463, 221] width 926 height 443
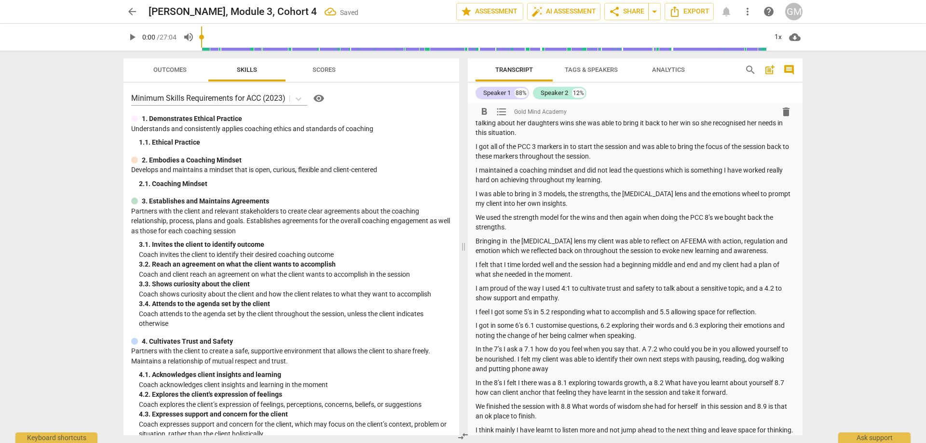
scroll to position [0, 0]
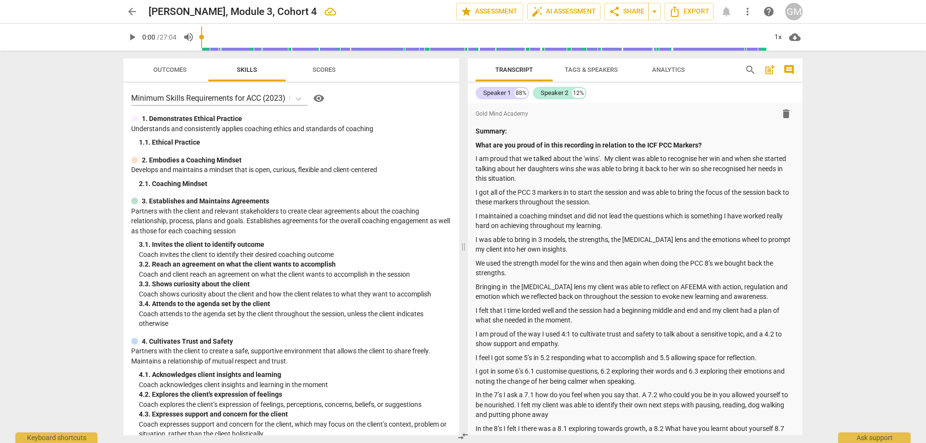
click at [131, 14] on span "arrow_back" at bounding box center [132, 12] width 12 height 12
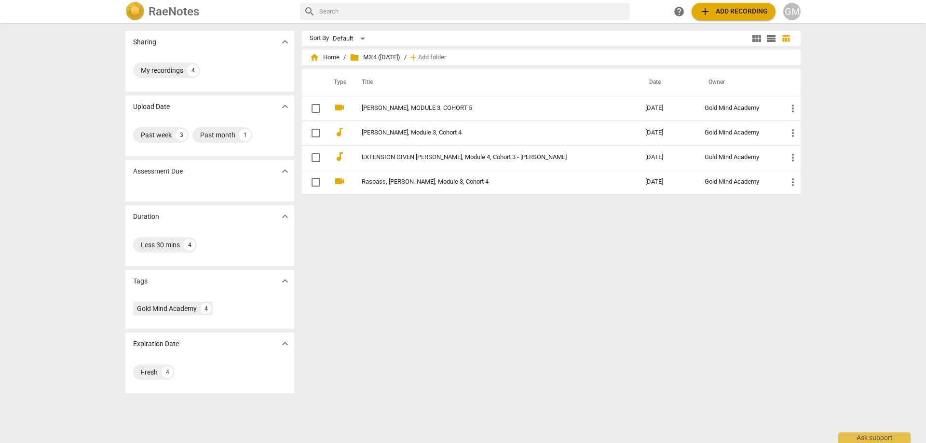
click at [542, 285] on div "Sort By Default view_module view_list table_chart home Home / folder M3:4 ([DAT…" at bounding box center [555, 233] width 506 height 405
click at [484, 273] on div "Sort By Default view_module view_list table_chart home Home / folder M3:4 ([DAT…" at bounding box center [555, 233] width 506 height 405
click at [509, 281] on div "Sort By Default view_module view_list table_chart home Home / folder M3:4 ([DAT…" at bounding box center [555, 233] width 506 height 405
click at [491, 276] on div "Sort By Default view_module view_list table_chart home Home / folder M3:4 ([DAT…" at bounding box center [555, 233] width 506 height 405
click at [531, 285] on div "Sort By Default view_module view_list table_chart home Home / folder M3:4 ([DAT…" at bounding box center [555, 233] width 506 height 405
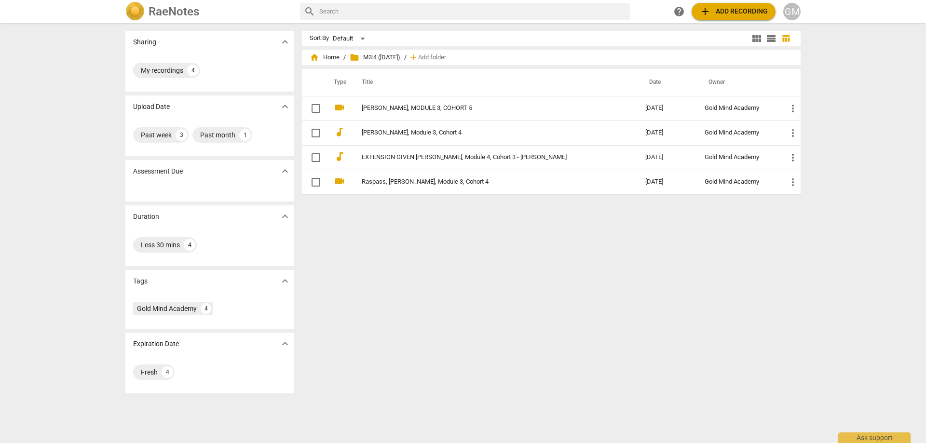
click at [506, 280] on div "Sort By Default view_module view_list table_chart home Home / folder M3:4 ([DAT…" at bounding box center [555, 233] width 506 height 405
click at [178, 11] on h2 "RaeNotes" at bounding box center [174, 12] width 51 height 14
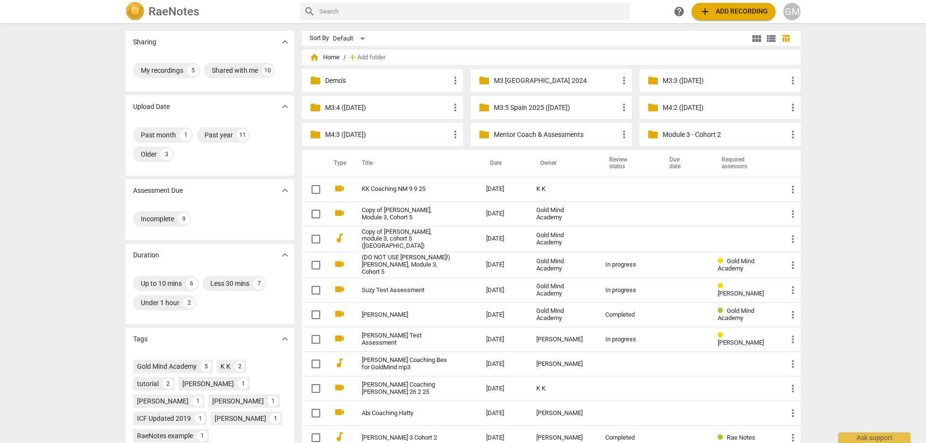
click at [95, 163] on div "Sharing expand_more My recordings 5 Shared with me 10 Upload Date expand_more P…" at bounding box center [463, 233] width 926 height 419
click at [95, 148] on div "Sharing expand_more My recordings 5 Shared with me 10 Upload Date expand_more P…" at bounding box center [463, 233] width 926 height 419
click at [376, 108] on p "M3:4 ([DATE])" at bounding box center [387, 108] width 124 height 10
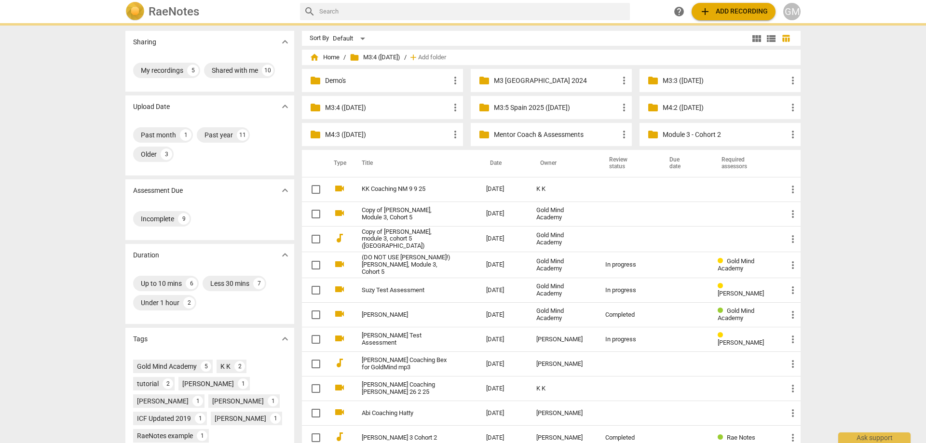
click at [376, 108] on p "M3:4 ([DATE])" at bounding box center [387, 108] width 124 height 10
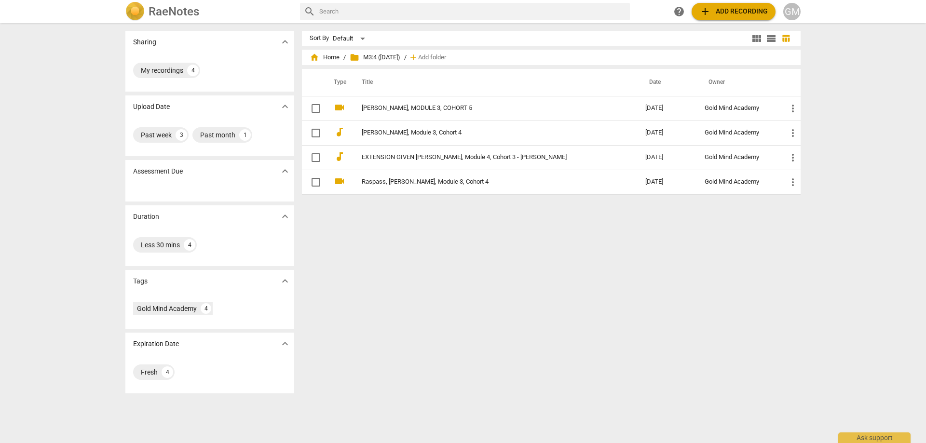
click at [480, 250] on div "Sort By Default view_module view_list table_chart home Home / folder M3:4 ([DAT…" at bounding box center [555, 233] width 506 height 405
click at [452, 250] on div "Sort By Default view_module view_list table_chart home Home / folder M3:4 ([DAT…" at bounding box center [555, 233] width 506 height 405
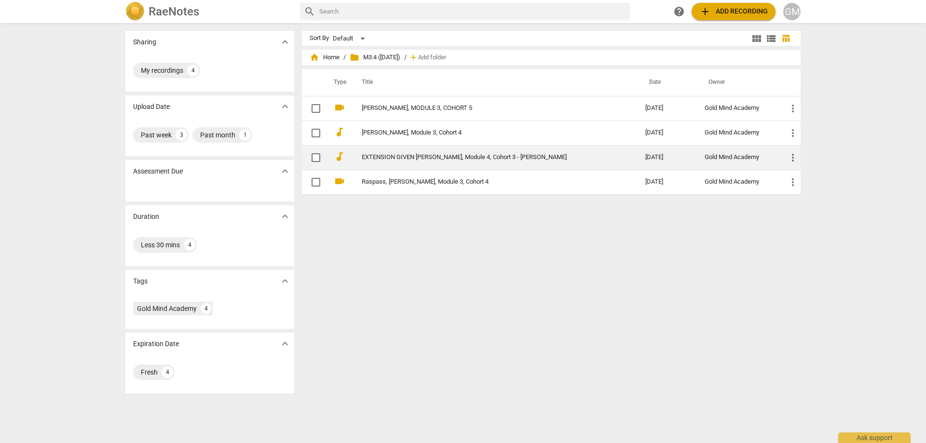
click at [474, 154] on link "EXTENSION GIVEN [PERSON_NAME], Module 4, Cohort 3 - [PERSON_NAME]" at bounding box center [486, 157] width 249 height 7
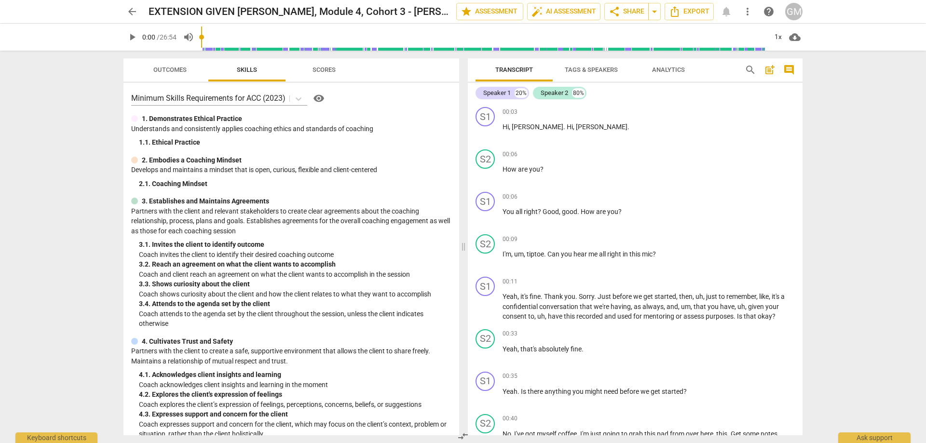
click at [767, 70] on span "post_add" at bounding box center [770, 70] width 12 height 12
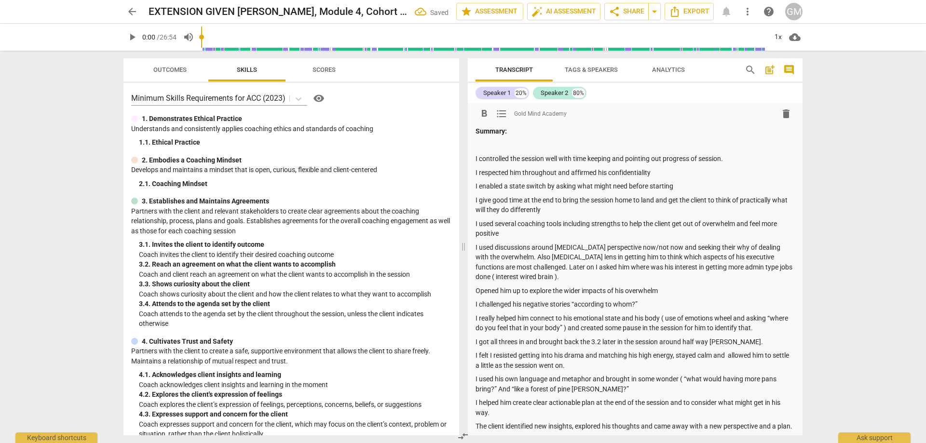
click at [495, 147] on p at bounding box center [634, 145] width 319 height 10
drag, startPoint x: 777, startPoint y: 145, endPoint x: 453, endPoint y: 145, distance: 323.6
click at [453, 145] on div "Outcomes Skills Scores Minimum Skills Requirements for ACC (2023) visibility 1.…" at bounding box center [463, 247] width 694 height 393
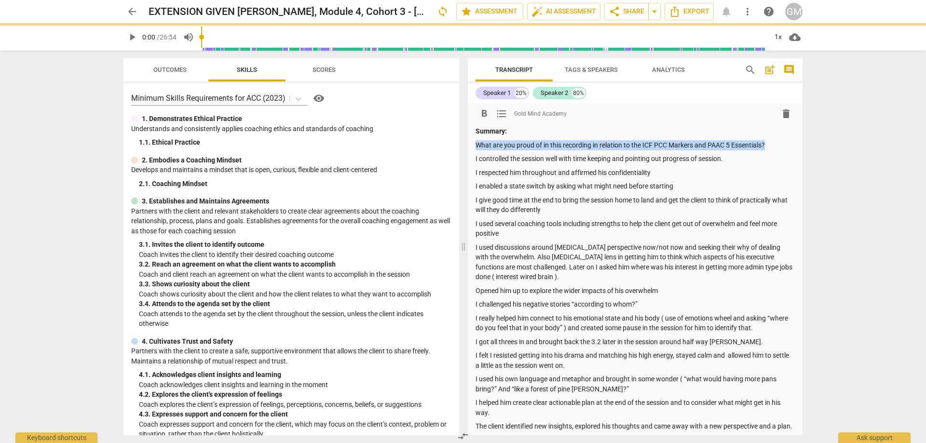
click at [484, 117] on span "format_bold" at bounding box center [484, 114] width 12 height 12
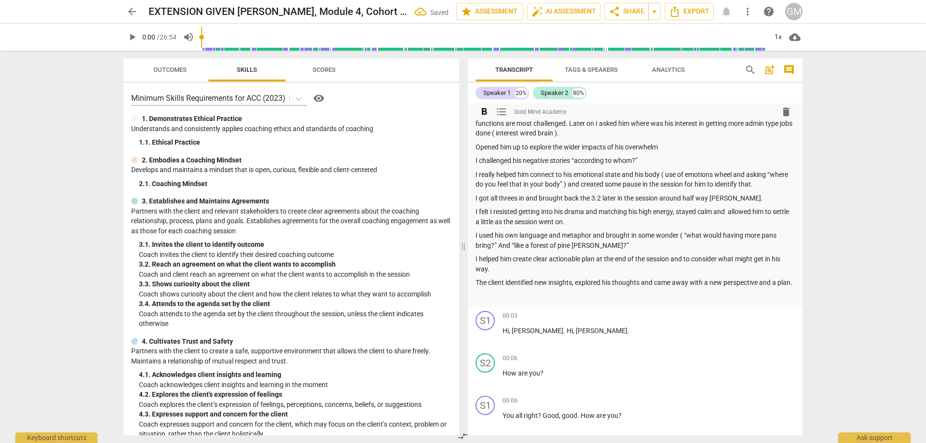
scroll to position [145, 0]
click at [522, 287] on p "The client identified new insights, explored his thoughts and came away with a …" at bounding box center [634, 282] width 319 height 10
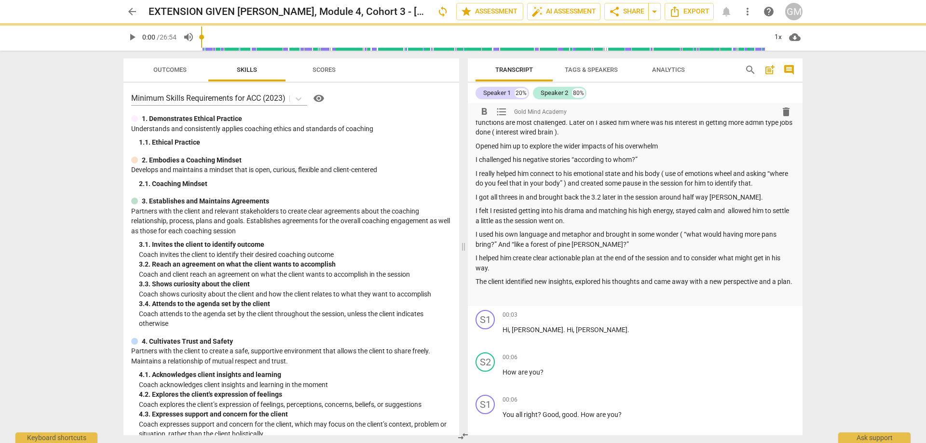
click at [537, 301] on p at bounding box center [634, 296] width 319 height 10
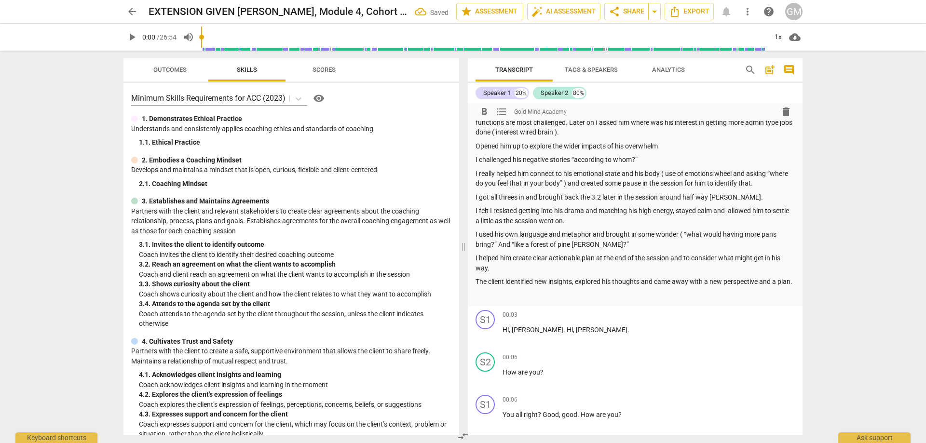
click at [511, 301] on p at bounding box center [634, 296] width 319 height 10
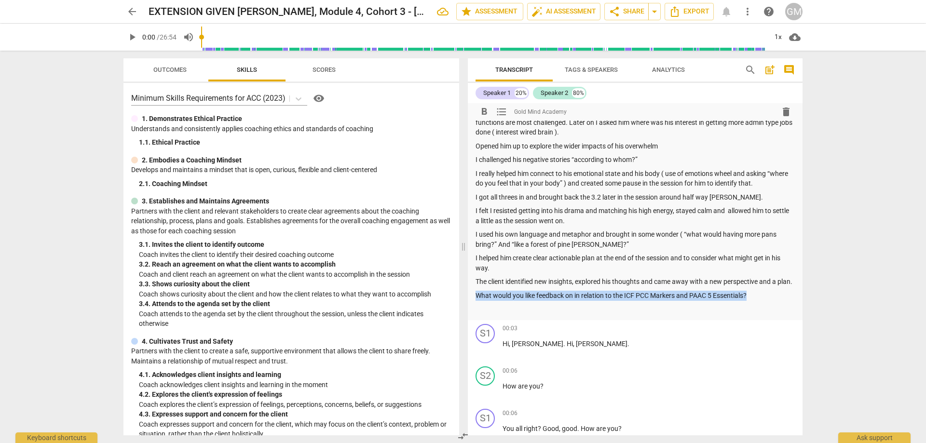
drag, startPoint x: 720, startPoint y: 308, endPoint x: 469, endPoint y: 301, distance: 250.8
click at [469, 301] on div "format_bold format_list_bulleted Gold Mind Academy delete Summary: What are you…" at bounding box center [635, 140] width 335 height 362
click at [486, 111] on span "format_bold" at bounding box center [484, 112] width 12 height 12
click at [507, 314] on p at bounding box center [634, 309] width 319 height 10
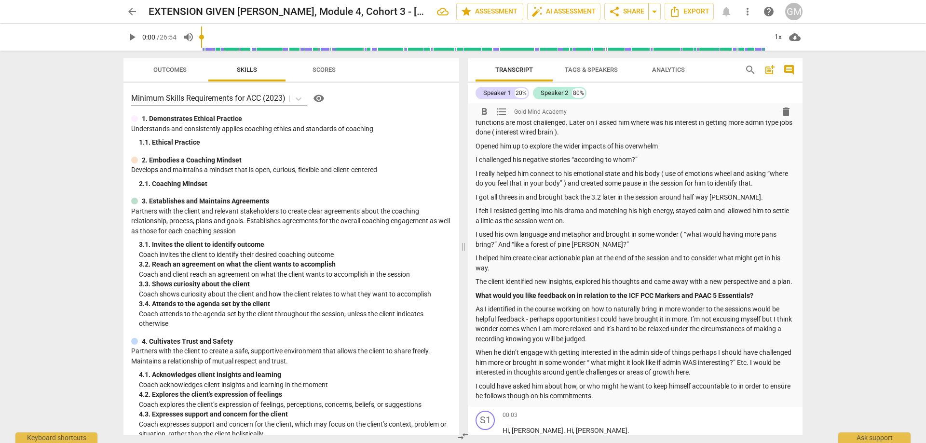
click at [48, 231] on div "arrow_back EXTENSION GIVEN Harkness, Richard, Module 4, Cohort 3 - Richard Hark…" at bounding box center [463, 221] width 926 height 443
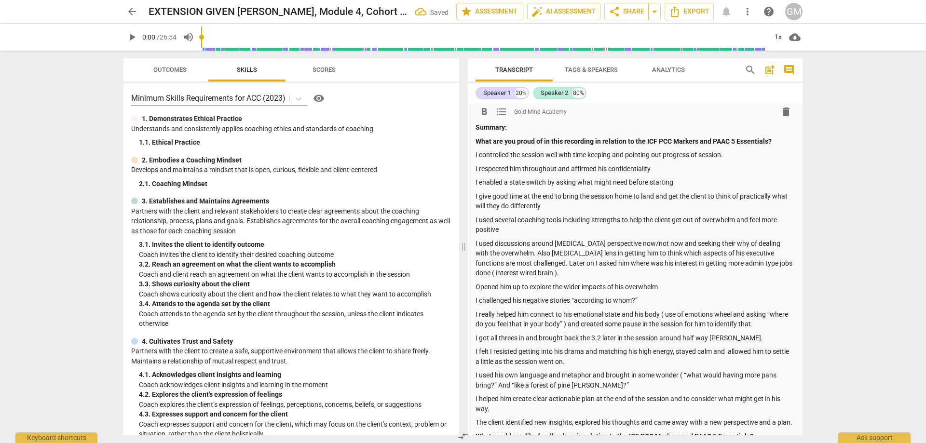
scroll to position [0, 0]
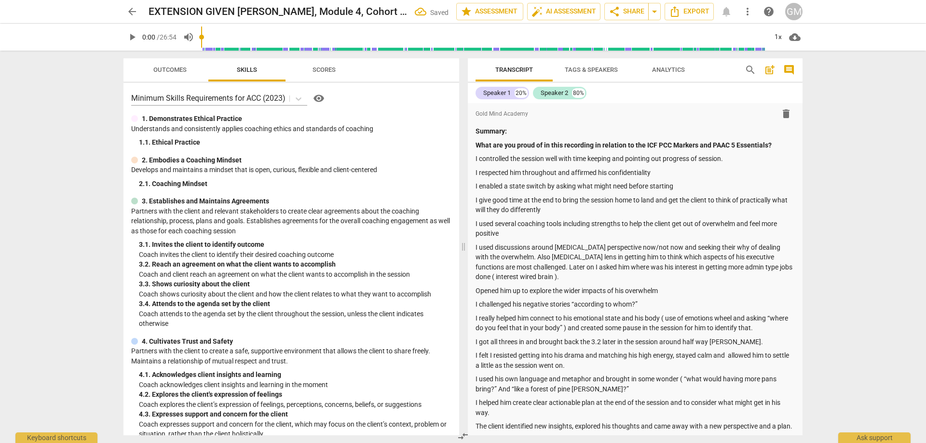
click at [130, 13] on span "arrow_back" at bounding box center [132, 12] width 12 height 12
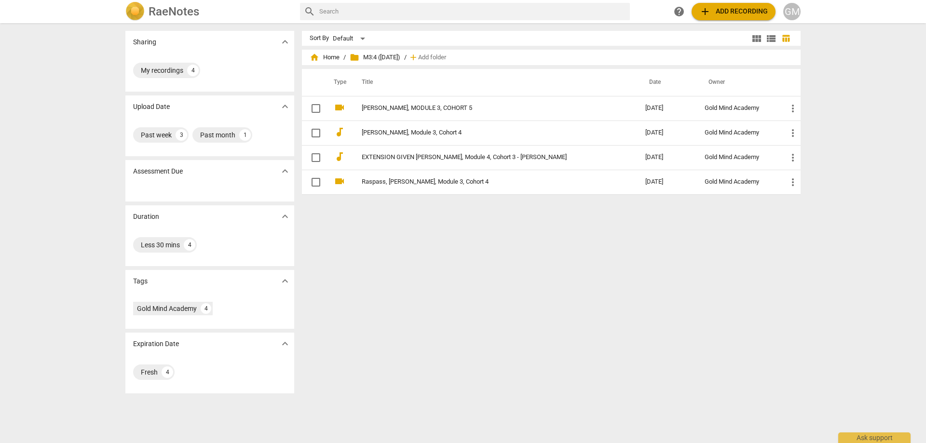
click at [63, 143] on div "Sharing expand_more My recordings 4 Upload Date expand_more Past week 3 Past mo…" at bounding box center [463, 233] width 926 height 419
click at [439, 273] on div "Sort By Default view_module view_list table_chart home Home / folder M3:4 ([DAT…" at bounding box center [555, 233] width 506 height 405
click at [422, 264] on div "Sort By Default view_module view_list table_chart home Home / folder M3:4 ([DAT…" at bounding box center [555, 233] width 506 height 405
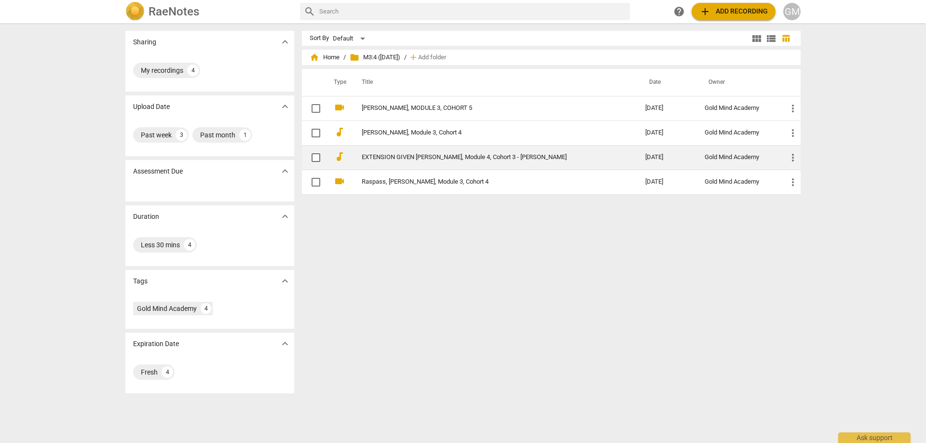
click at [441, 160] on link "EXTENSION GIVEN [PERSON_NAME], Module 4, Cohort 3 - [PERSON_NAME]" at bounding box center [486, 157] width 249 height 7
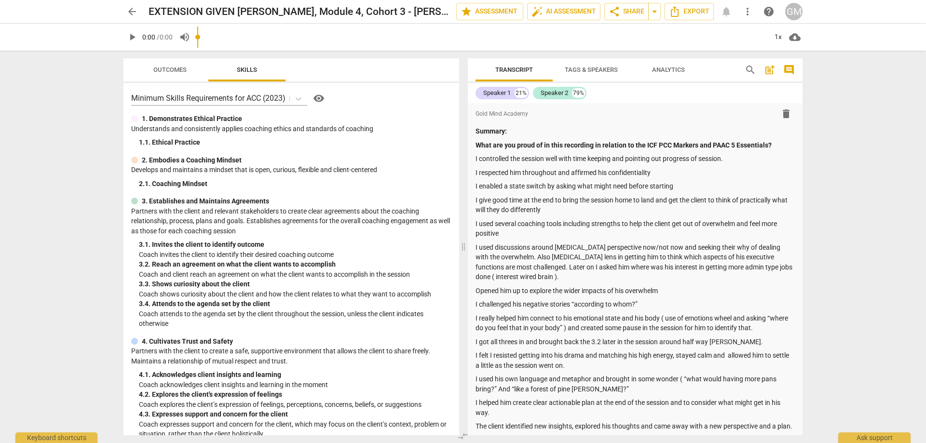
click at [300, 72] on div "Outcomes Skills" at bounding box center [291, 69] width 320 height 23
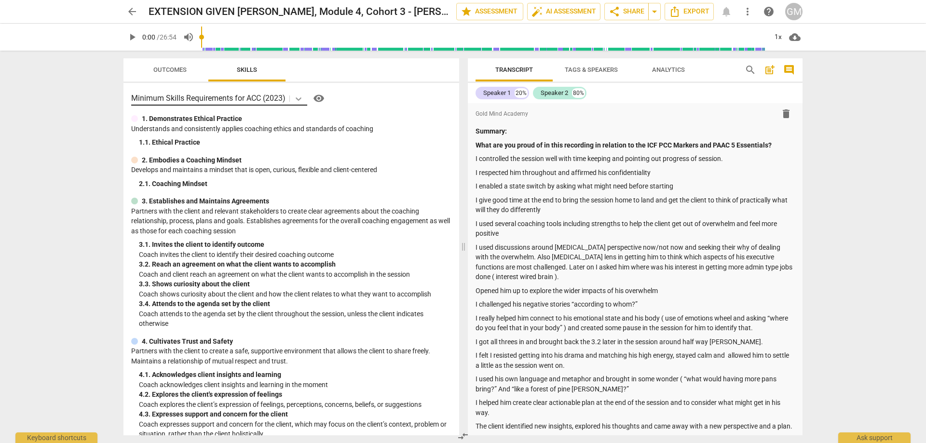
click at [304, 104] on div at bounding box center [298, 99] width 17 height 14
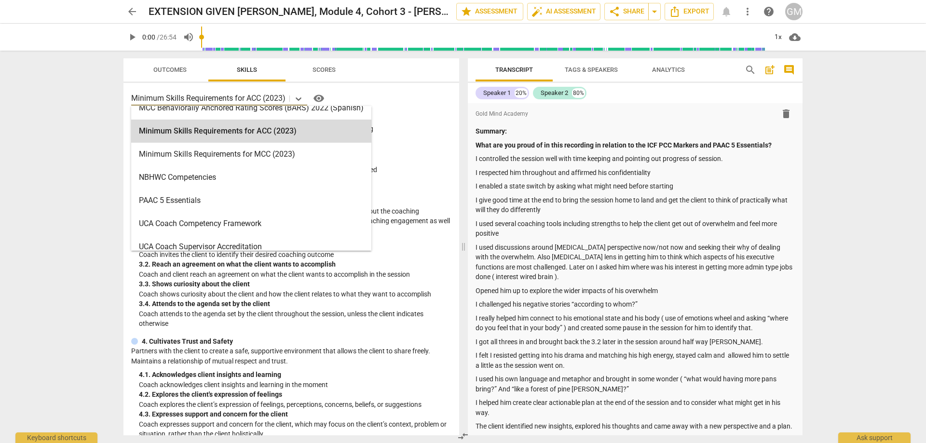
scroll to position [322, 0]
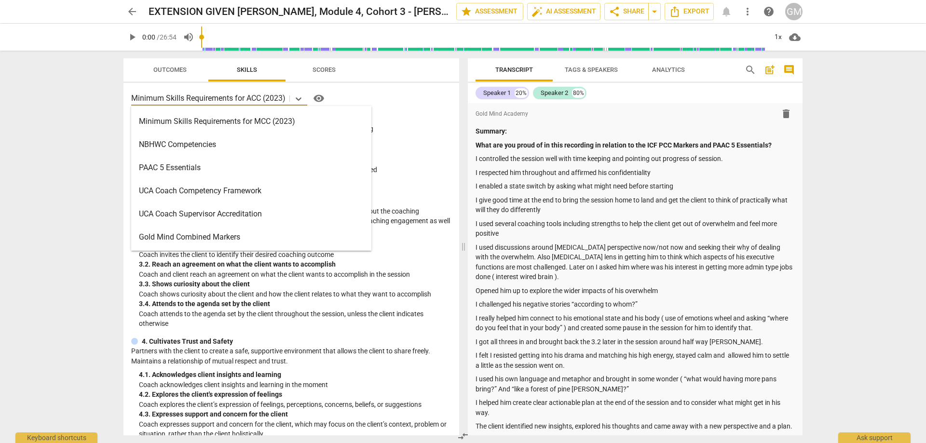
click at [210, 237] on div "Gold Mind Combined Markers" at bounding box center [251, 237] width 240 height 23
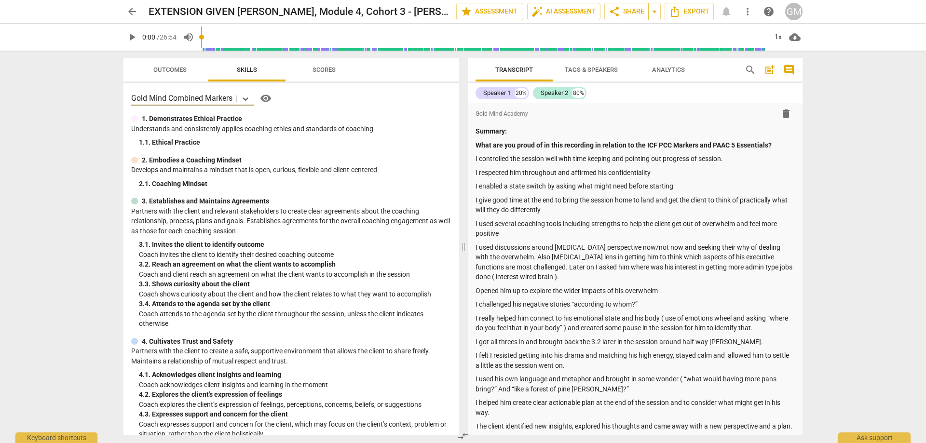
click at [101, 146] on div "arrow_back EXTENSION GIVEN Harkness, Richard, Module 4, Cohort 3 - Richard Hark…" at bounding box center [463, 221] width 926 height 443
click at [98, 180] on div "arrow_back EXTENSION GIVEN Harkness, Richard, Module 4, Cohort 3 - Richard Hark…" at bounding box center [463, 221] width 926 height 443
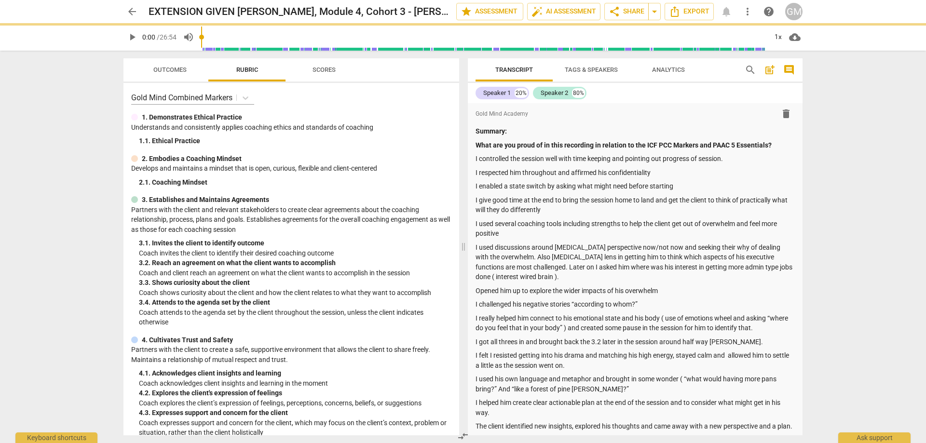
click at [87, 164] on div "arrow_back EXTENSION GIVEN Harkness, Richard, Module 4, Cohort 3 - Richard Hark…" at bounding box center [463, 221] width 926 height 443
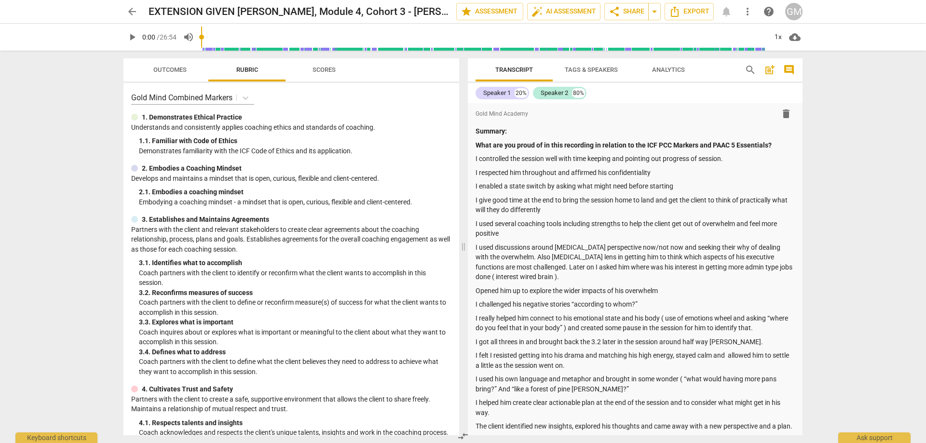
click at [72, 190] on div "arrow_back EXTENSION GIVEN Harkness, Richard, Module 4, Cohort 3 - Richard Hark…" at bounding box center [463, 221] width 926 height 443
click at [71, 182] on div "arrow_back EXTENSION GIVEN Harkness, Richard, Module 4, Cohort 3 - Richard Hark…" at bounding box center [463, 221] width 926 height 443
click at [133, 13] on span "arrow_back" at bounding box center [132, 12] width 12 height 12
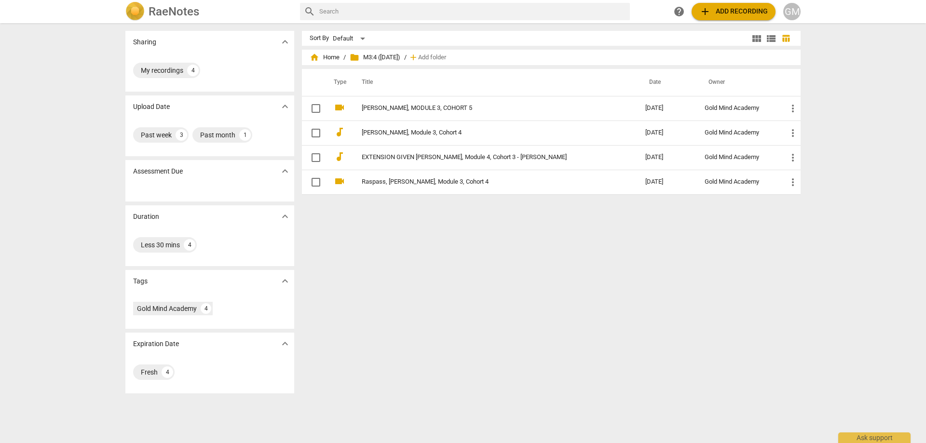
click at [537, 264] on div "Sort By Default view_module view_list table_chart home Home / folder M3:4 ([DAT…" at bounding box center [555, 233] width 506 height 405
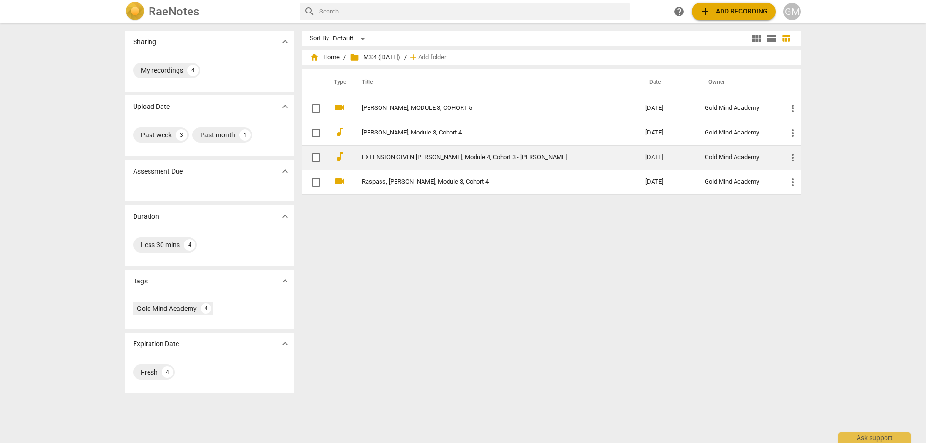
click at [471, 159] on link "EXTENSION GIVEN [PERSON_NAME], Module 4, Cohort 3 - [PERSON_NAME]" at bounding box center [486, 157] width 249 height 7
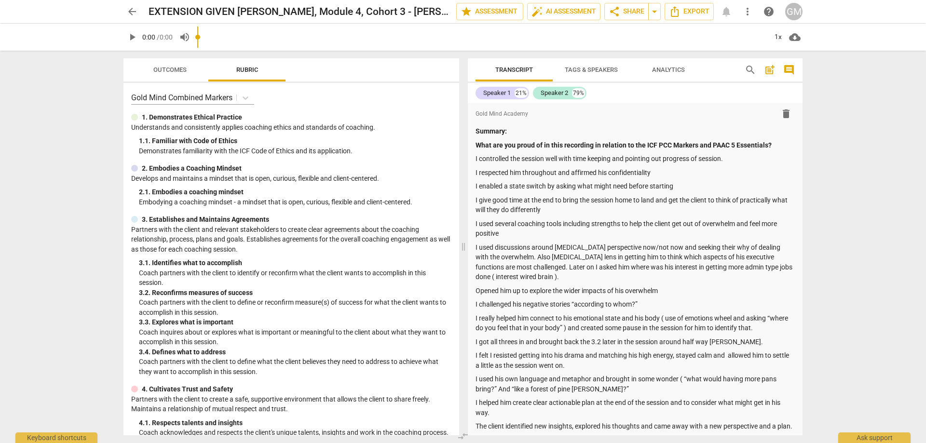
click at [130, 8] on span "arrow_back" at bounding box center [132, 12] width 12 height 12
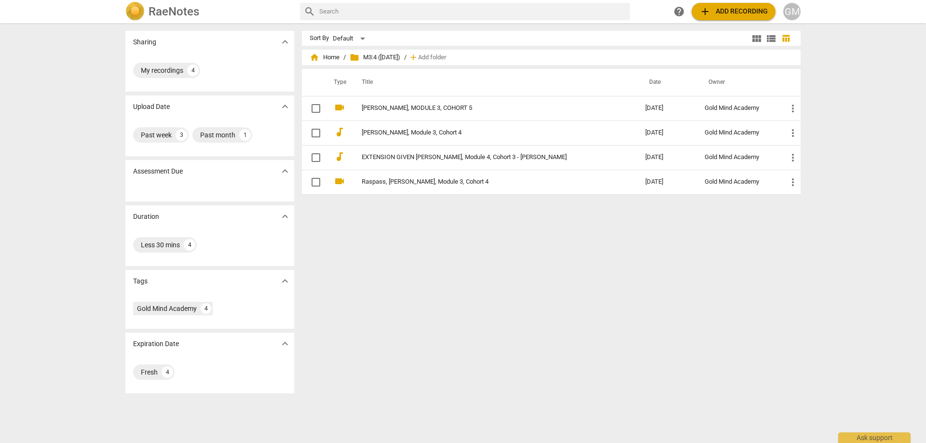
click at [85, 131] on div "Sharing expand_more My recordings 4 Upload Date expand_more Past week 3 Past mo…" at bounding box center [463, 233] width 926 height 419
click at [81, 125] on div "Sharing expand_more My recordings 4 Upload Date expand_more Past week 3 Past mo…" at bounding box center [463, 233] width 926 height 419
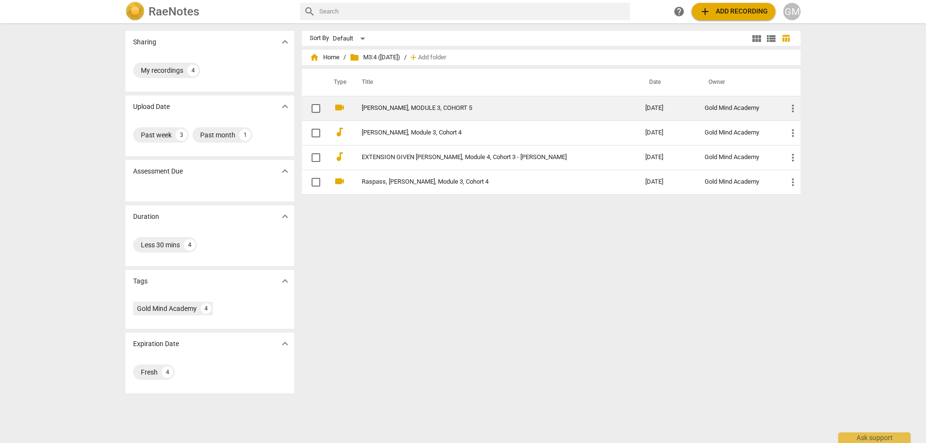
click at [459, 114] on td "[PERSON_NAME], MODULE 3, COHORT 5" at bounding box center [493, 108] width 287 height 25
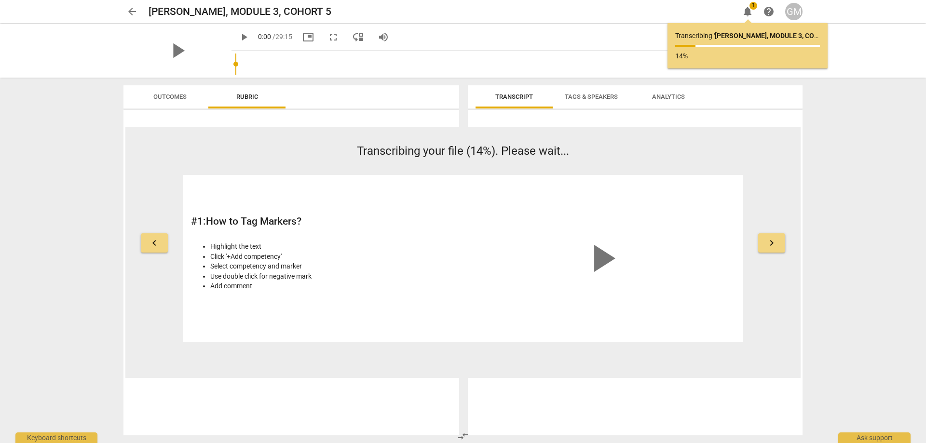
click at [131, 9] on span "arrow_back" at bounding box center [132, 12] width 12 height 12
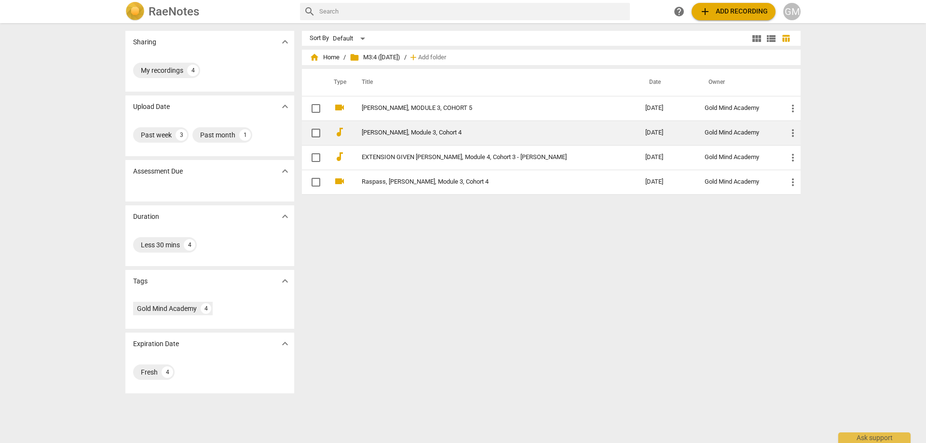
click at [406, 135] on link "[PERSON_NAME], Module 3, Cohort 4" at bounding box center [486, 132] width 249 height 7
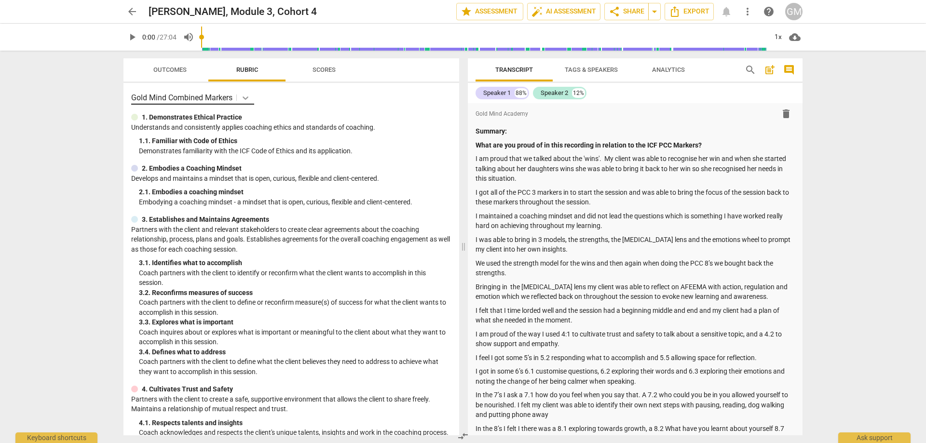
click at [248, 97] on icon at bounding box center [246, 97] width 6 height 3
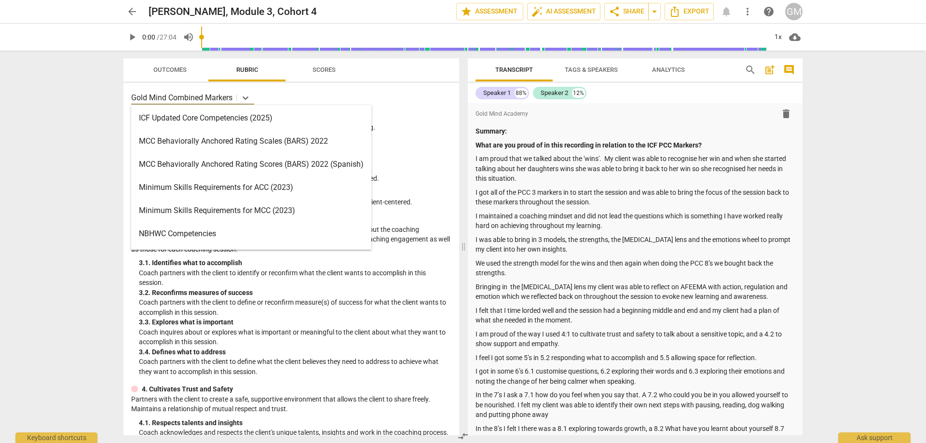
scroll to position [241, 0]
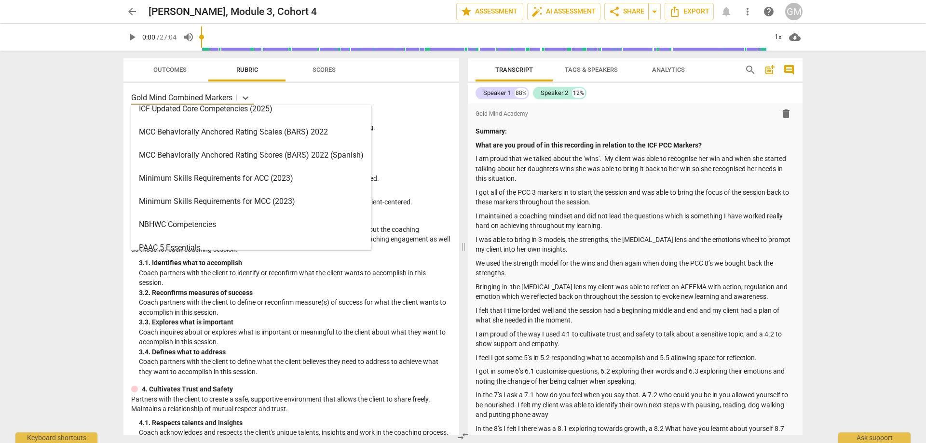
click at [280, 180] on div "Minimum Skills Requirements for ACC (2023)" at bounding box center [251, 178] width 240 height 23
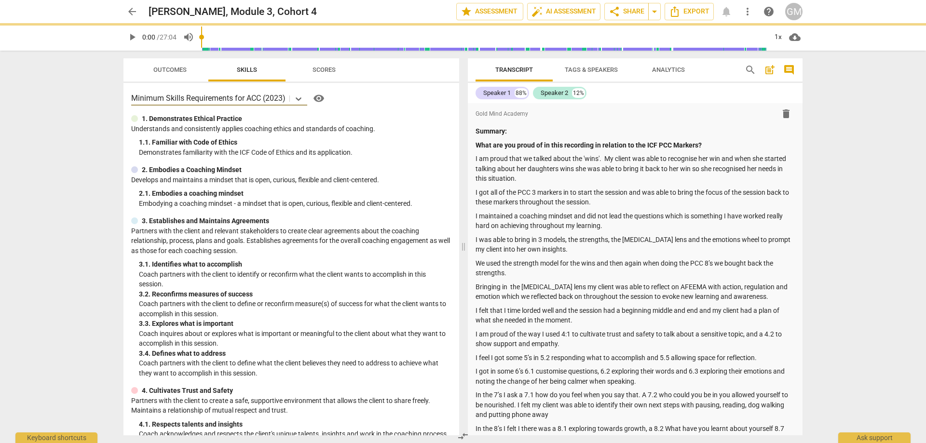
click at [59, 155] on div "arrow_back Barton, Sarah, Module 3, Cohort 4 edit star Assessment auto_fix_high…" at bounding box center [463, 221] width 926 height 443
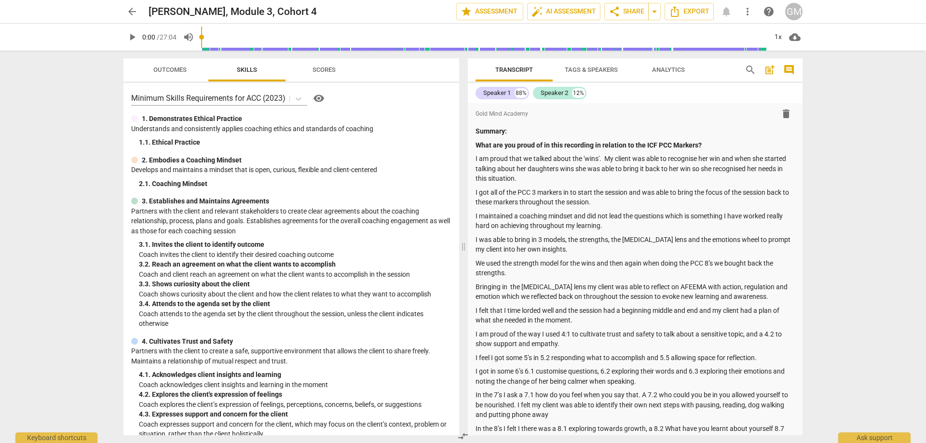
click at [132, 8] on span "arrow_back" at bounding box center [132, 12] width 12 height 12
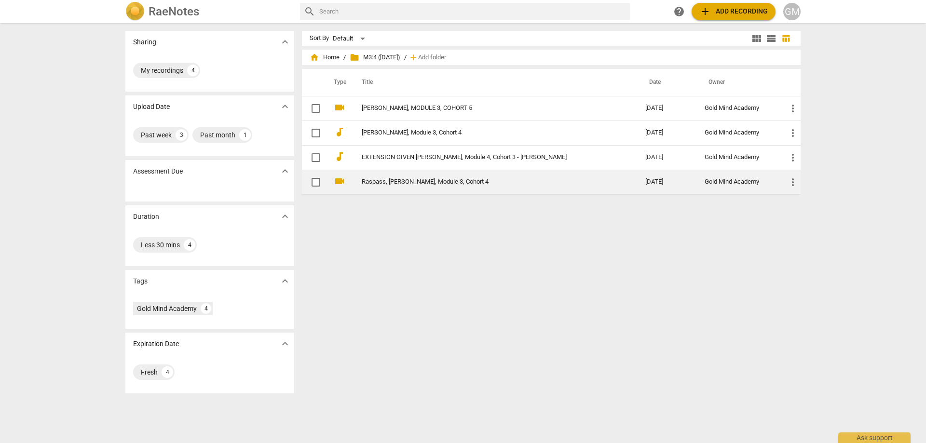
click at [407, 181] on link "Raspass, [PERSON_NAME], Module 3, Cohort 4" at bounding box center [486, 181] width 249 height 7
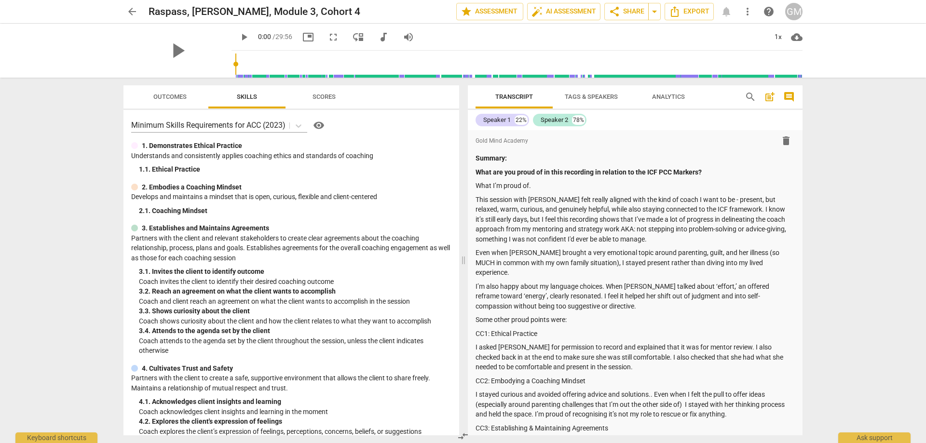
click at [134, 11] on span "arrow_back" at bounding box center [132, 12] width 12 height 12
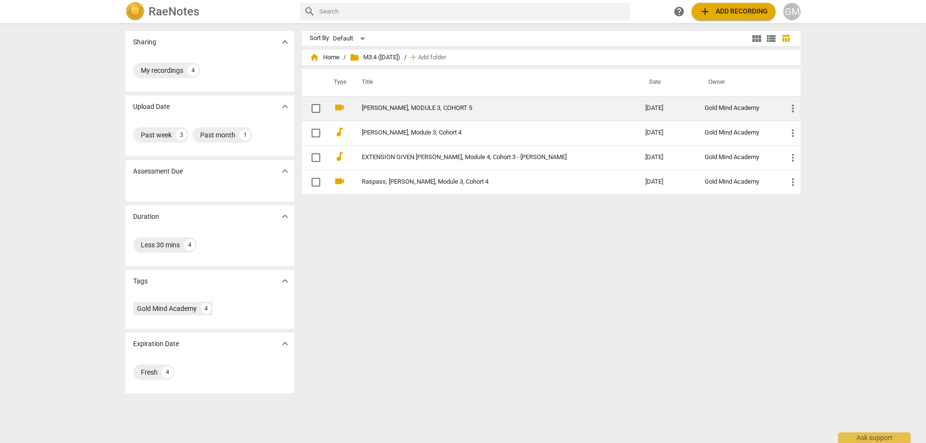
click at [389, 110] on link "[PERSON_NAME], MODULE 3, COHORT 5" at bounding box center [486, 108] width 249 height 7
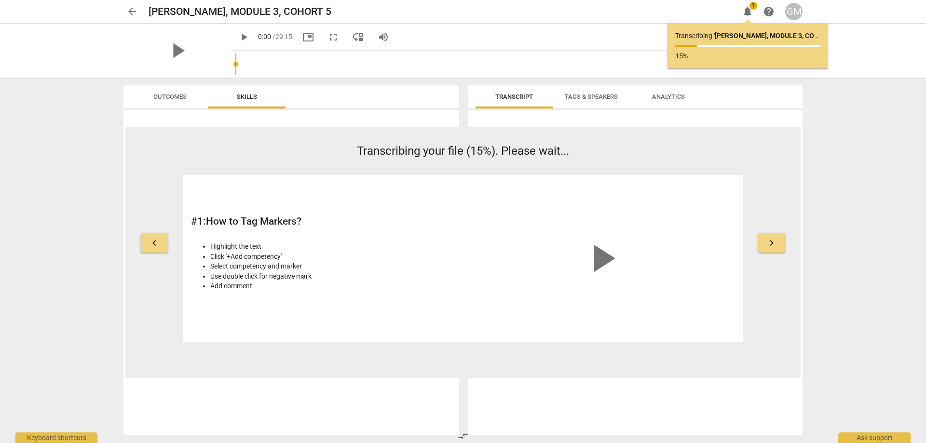
click at [131, 15] on span "arrow_back" at bounding box center [132, 12] width 12 height 12
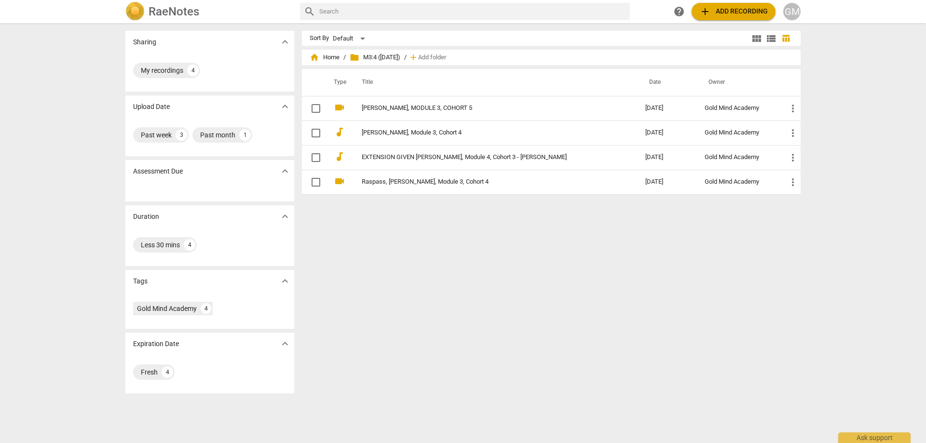
click at [78, 148] on div "Sharing expand_more My recordings 4 Upload Date expand_more Past week 3 Past mo…" at bounding box center [463, 233] width 926 height 419
click at [501, 267] on div "Sort By Default view_module view_list table_chart home Home / folder M3:4 ([DAT…" at bounding box center [555, 233] width 506 height 405
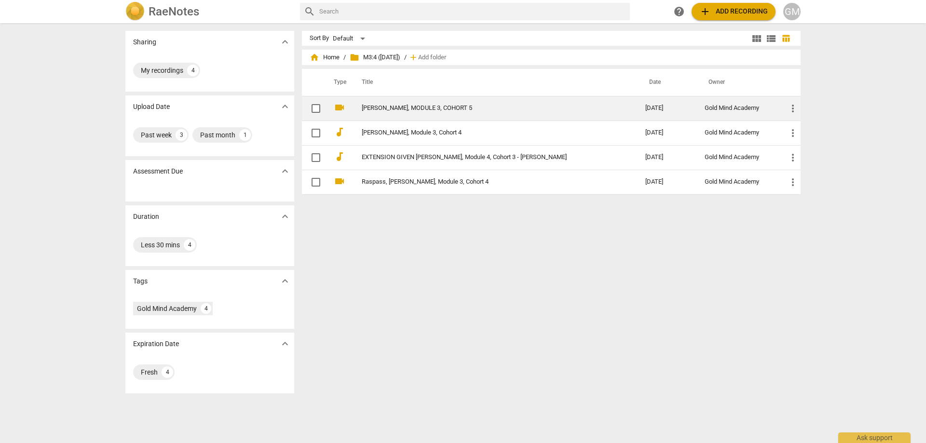
click at [459, 102] on td "[PERSON_NAME], MODULE 3, COHORT 5" at bounding box center [493, 108] width 287 height 25
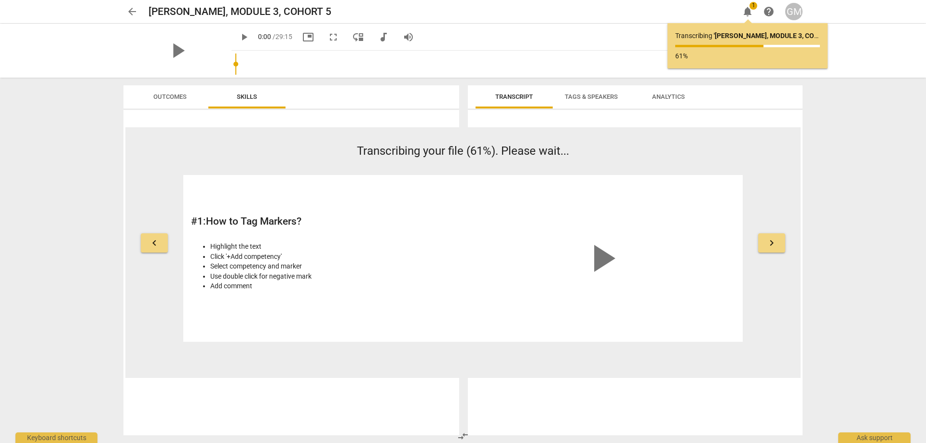
click at [128, 10] on span "arrow_back" at bounding box center [132, 12] width 12 height 12
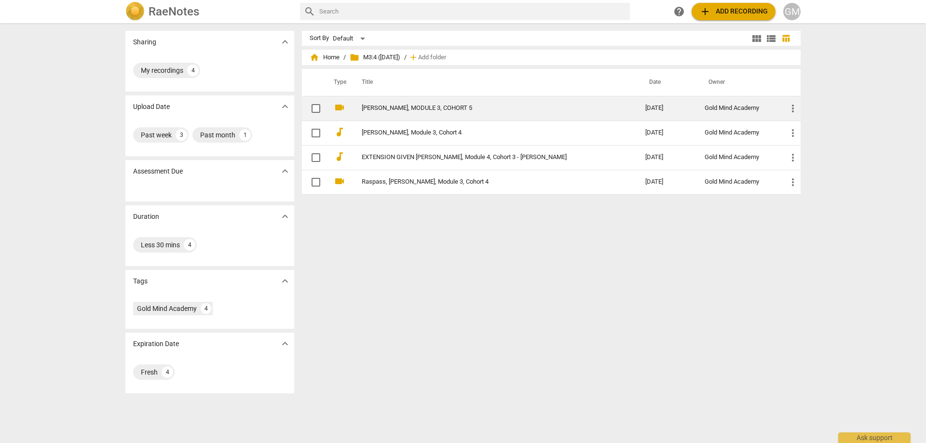
click at [426, 105] on link "[PERSON_NAME], MODULE 3, COHORT 5" at bounding box center [486, 108] width 249 height 7
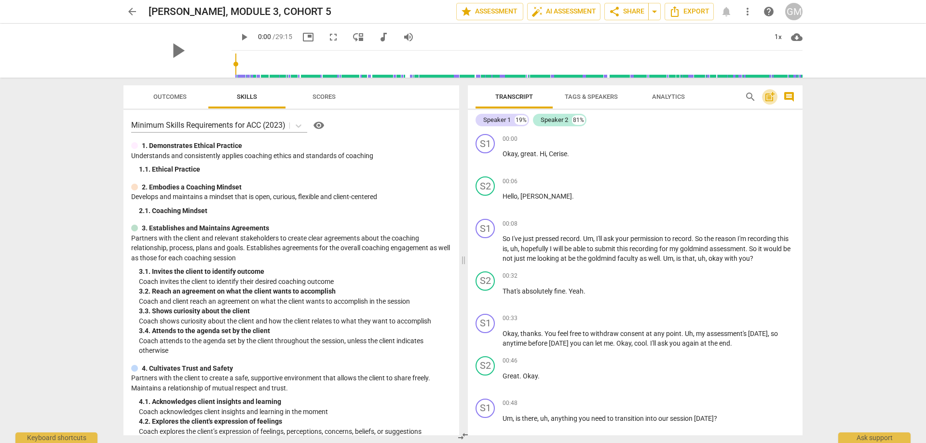
click at [770, 97] on span "post_add" at bounding box center [770, 97] width 12 height 12
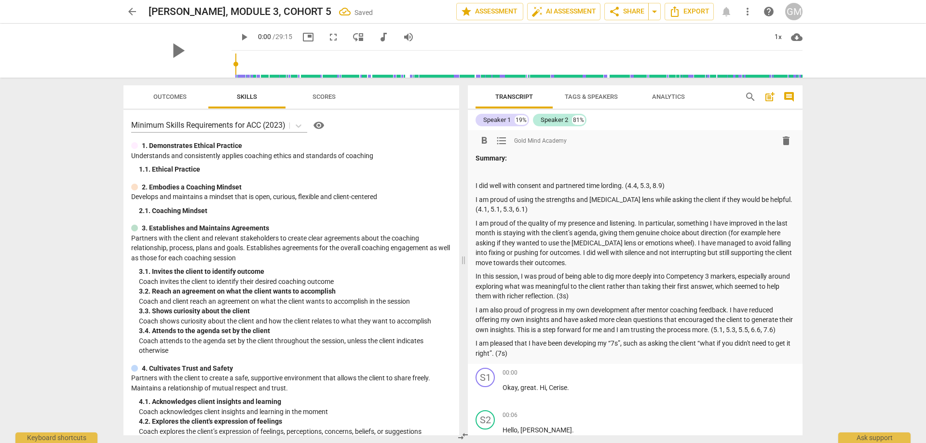
click at [495, 171] on p at bounding box center [634, 172] width 319 height 10
drag, startPoint x: 729, startPoint y: 170, endPoint x: 457, endPoint y: 169, distance: 272.5
click at [457, 169] on div "Outcomes Skills Scores Minimum Skills Requirements for ACC (2023) visibility 1.…" at bounding box center [463, 261] width 694 height 366
click at [485, 141] on span "format_bold" at bounding box center [484, 141] width 12 height 12
click at [525, 358] on p "I am pleased that I have been developing my “7s”, such as asking the client “wh…" at bounding box center [634, 349] width 319 height 20
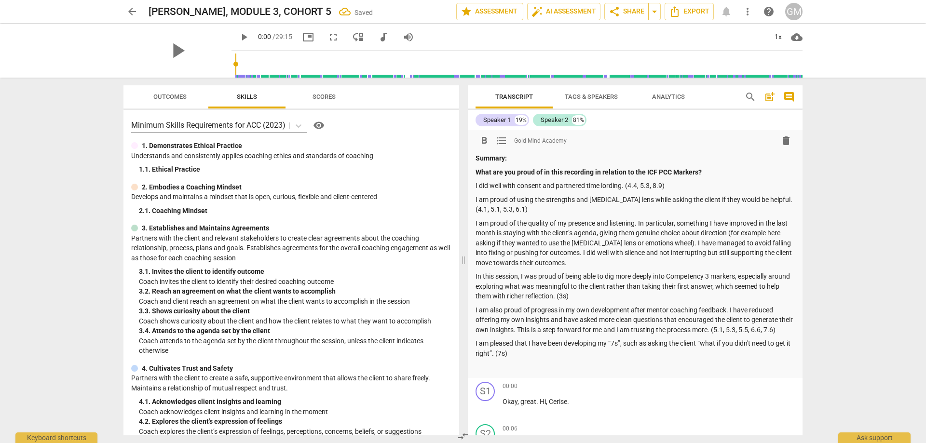
click at [501, 372] on p at bounding box center [634, 367] width 319 height 10
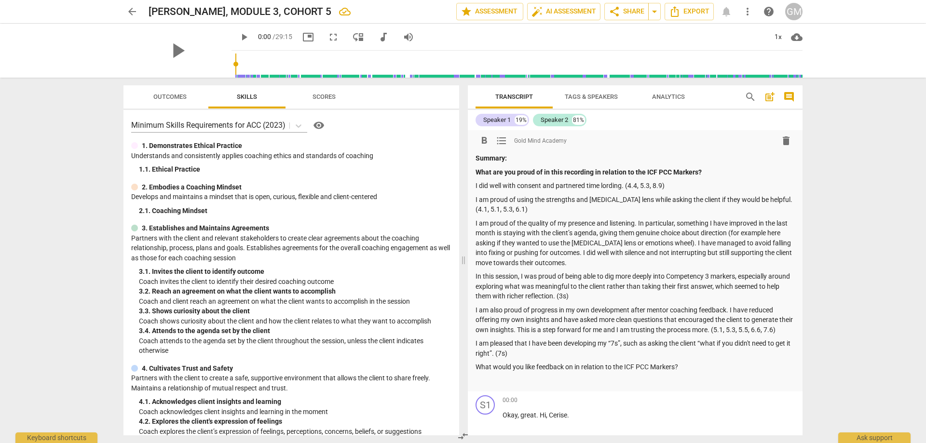
click at [519, 384] on div "Summary: What are you proud of in this recording in relation to the ICF PCC Mar…" at bounding box center [634, 269] width 319 height 232
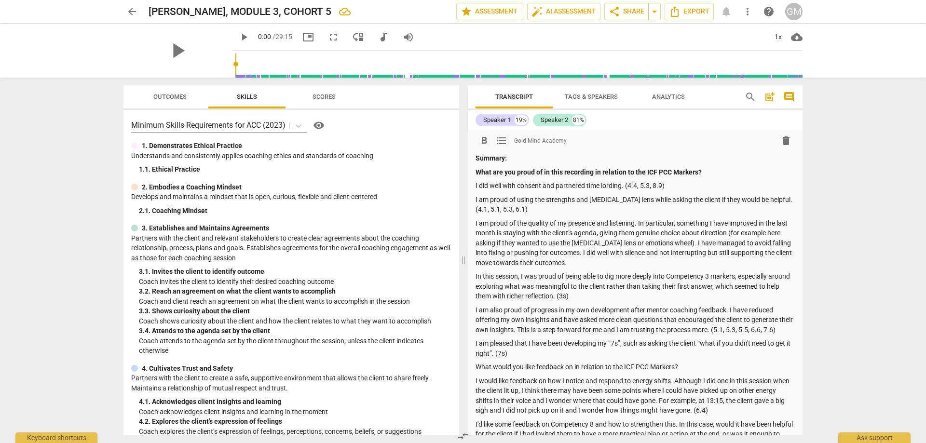
scroll to position [177, 0]
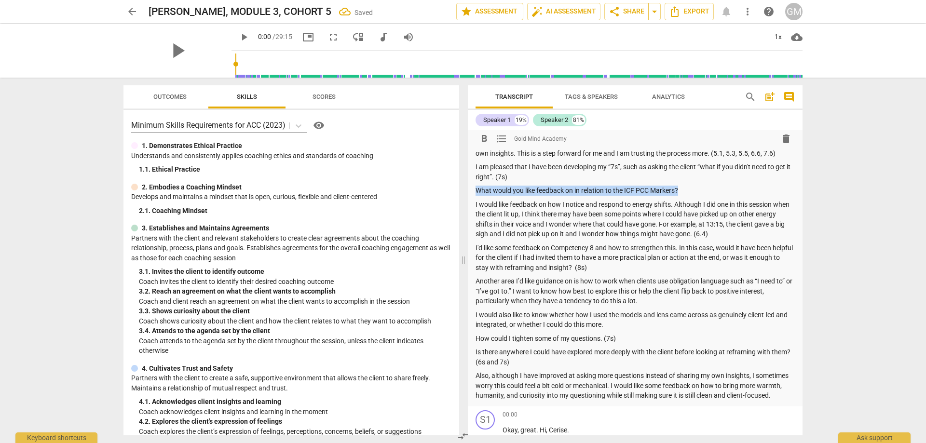
drag, startPoint x: 694, startPoint y: 202, endPoint x: 475, endPoint y: 202, distance: 219.4
click at [475, 202] on div "format_bold format_list_bulleted Gold Mind Academy delete Summary: What are you…" at bounding box center [635, 180] width 335 height 453
click at [483, 144] on span "format_bold" at bounding box center [484, 139] width 12 height 12
click at [552, 237] on p "I would like feedback on how I notice and respond to energy shifts. Although I …" at bounding box center [634, 220] width 319 height 40
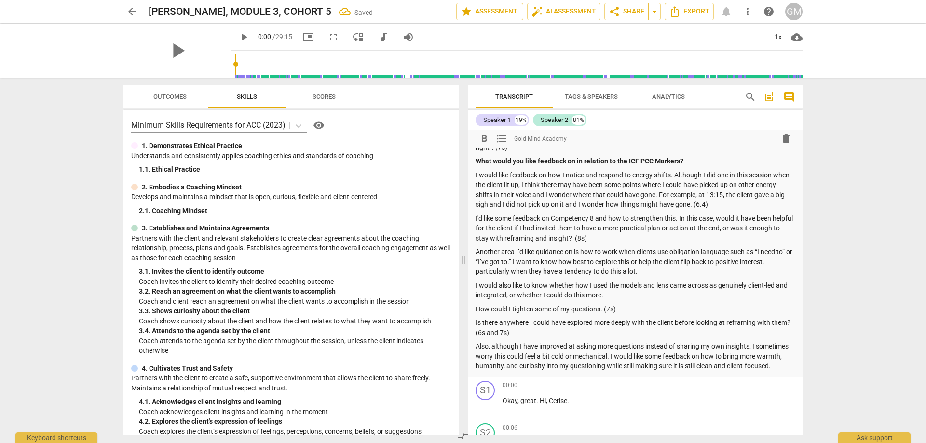
scroll to position [225, 0]
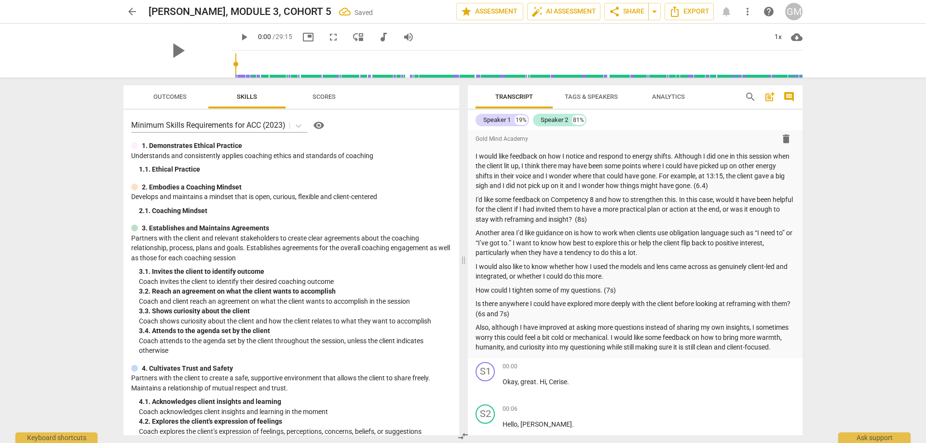
click at [92, 266] on div "arrow_back DESMOND HANNAH, MODULE 3, COHORT 5 Saved edit star Assessment auto_f…" at bounding box center [463, 221] width 926 height 443
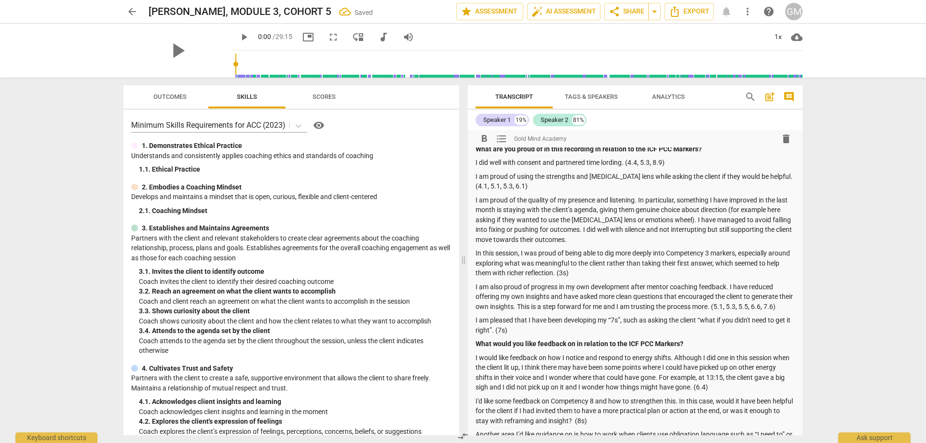
scroll to position [0, 0]
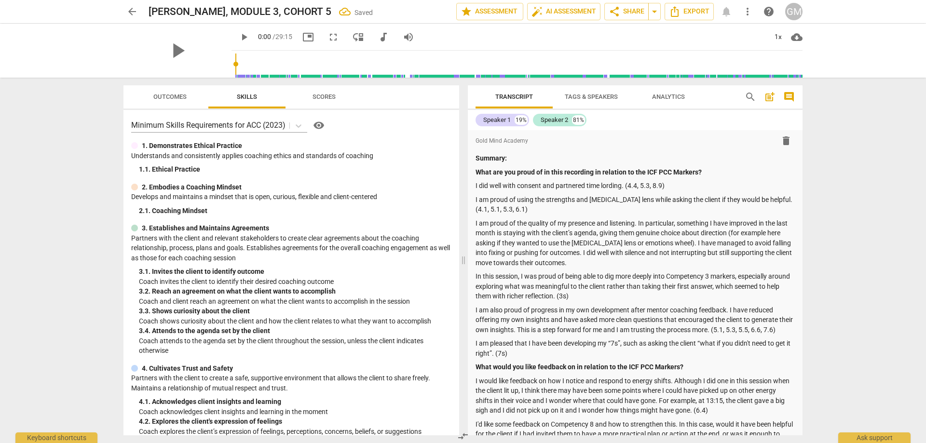
click at [92, 201] on div "arrow_back DESMOND HANNAH, MODULE 3, COHORT 5 Saved edit star Assessment auto_f…" at bounding box center [463, 221] width 926 height 443
click at [81, 187] on div "arrow_back DESMOND HANNAH, MODULE 3, COHORT 5 Saved edit star Assessment auto_f…" at bounding box center [463, 221] width 926 height 443
click at [86, 198] on div "arrow_back DESMOND HANNAH, MODULE 3, COHORT 5 Saved edit star Assessment auto_f…" at bounding box center [463, 221] width 926 height 443
click at [65, 176] on div "arrow_back DESMOND HANNAH, MODULE 3, COHORT 5 Saved edit star Assessment auto_f…" at bounding box center [463, 221] width 926 height 443
click at [135, 11] on span "arrow_back" at bounding box center [132, 12] width 12 height 12
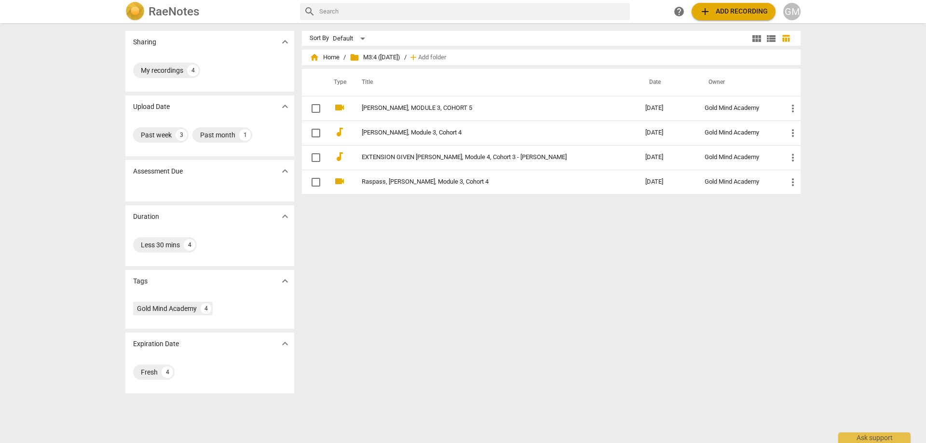
click at [492, 254] on div "Sort By Default view_module view_list table_chart home Home / folder M3:4 ([DAT…" at bounding box center [555, 233] width 506 height 405
click at [483, 250] on div "Sort By Default view_module view_list table_chart home Home / folder M3:4 ([DAT…" at bounding box center [555, 233] width 506 height 405
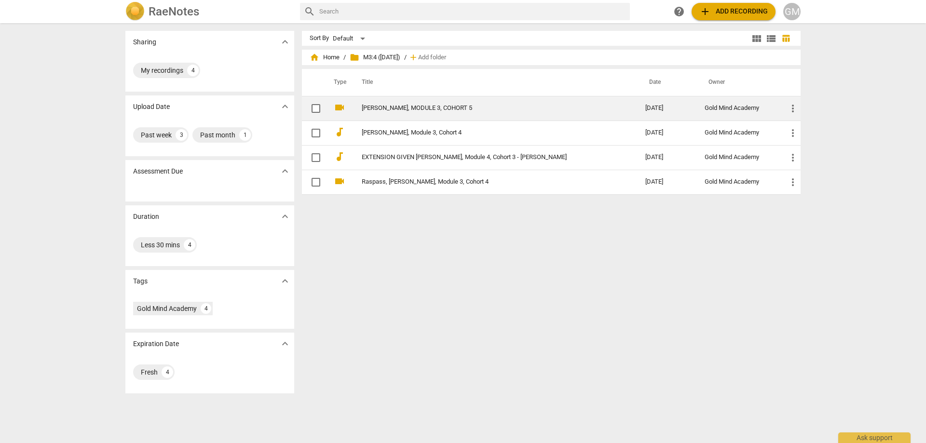
click at [457, 111] on link "[PERSON_NAME], MODULE 3, COHORT 5" at bounding box center [486, 108] width 249 height 7
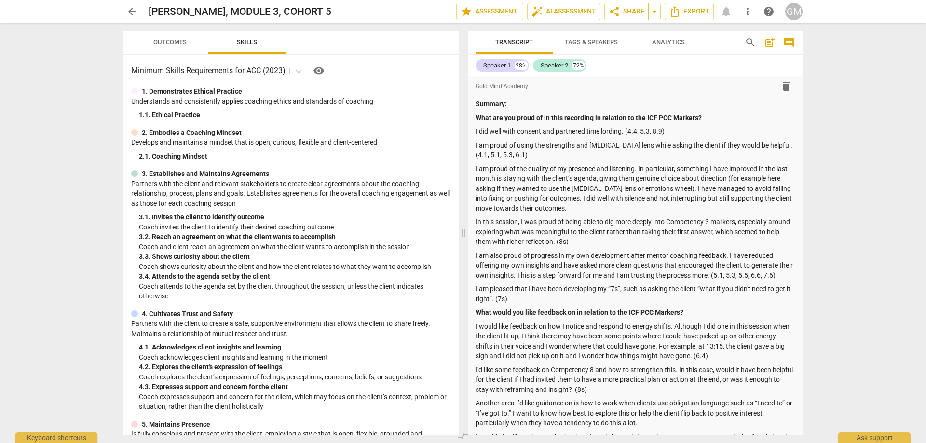
click at [83, 117] on div "arrow_back DESMOND HANNAH, MODULE 3, COHORT 5 edit star Assessment auto_fix_hig…" at bounding box center [463, 221] width 926 height 443
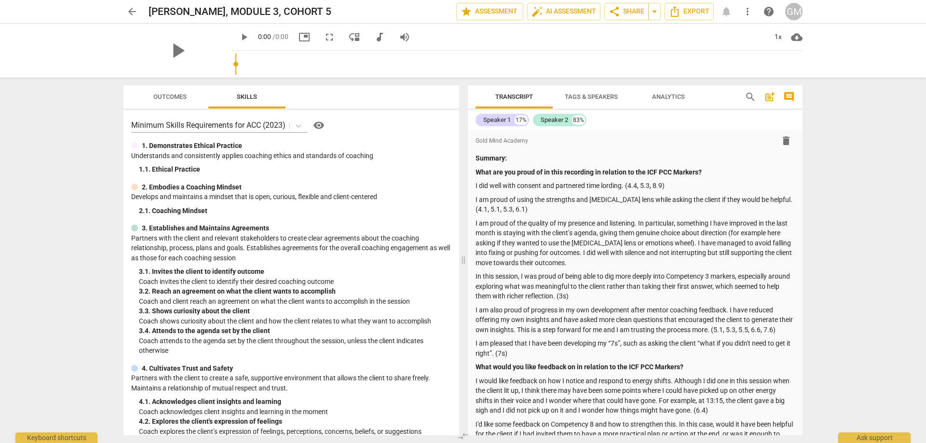
click at [74, 108] on div "arrow_back DESMOND HANNAH, MODULE 3, COHORT 5 edit star Assessment auto_fix_hig…" at bounding box center [463, 221] width 926 height 443
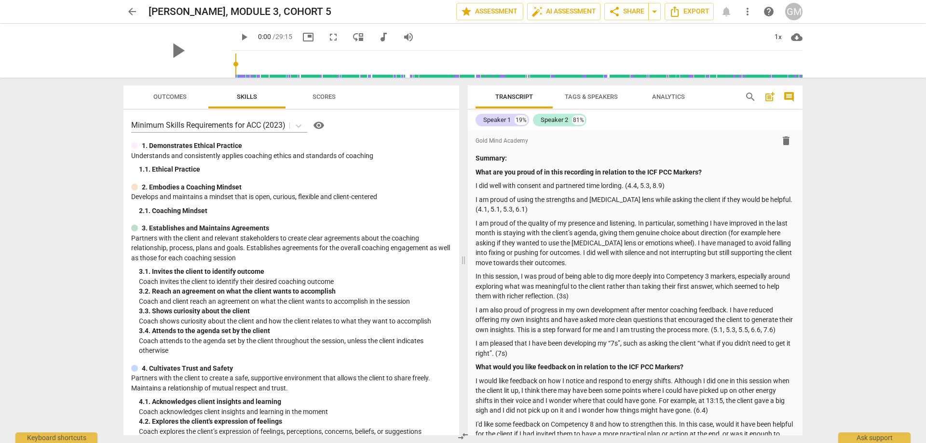
click at [131, 11] on span "arrow_back" at bounding box center [132, 12] width 12 height 12
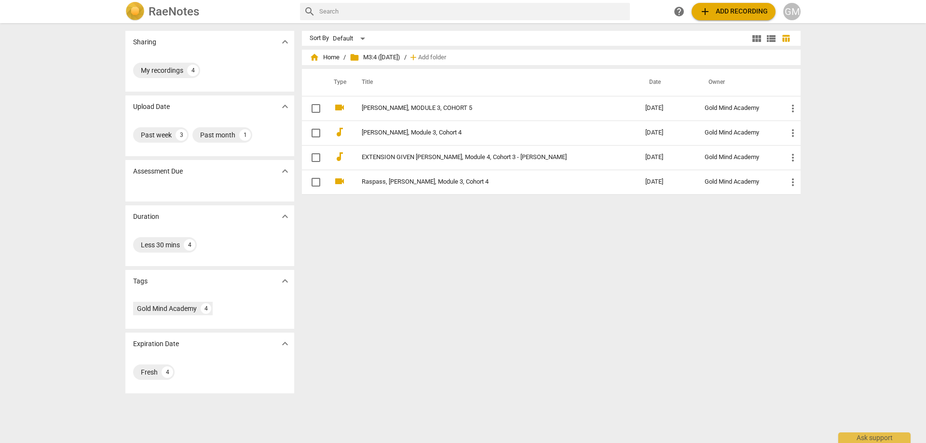
click at [78, 198] on div "Sharing expand_more My recordings 4 Upload Date expand_more Past week 3 Past mo…" at bounding box center [463, 233] width 926 height 419
click at [70, 184] on div "Sharing expand_more My recordings 4 Upload Date expand_more Past week 3 Past mo…" at bounding box center [463, 233] width 926 height 419
